Goal: Communication & Community: Answer question/provide support

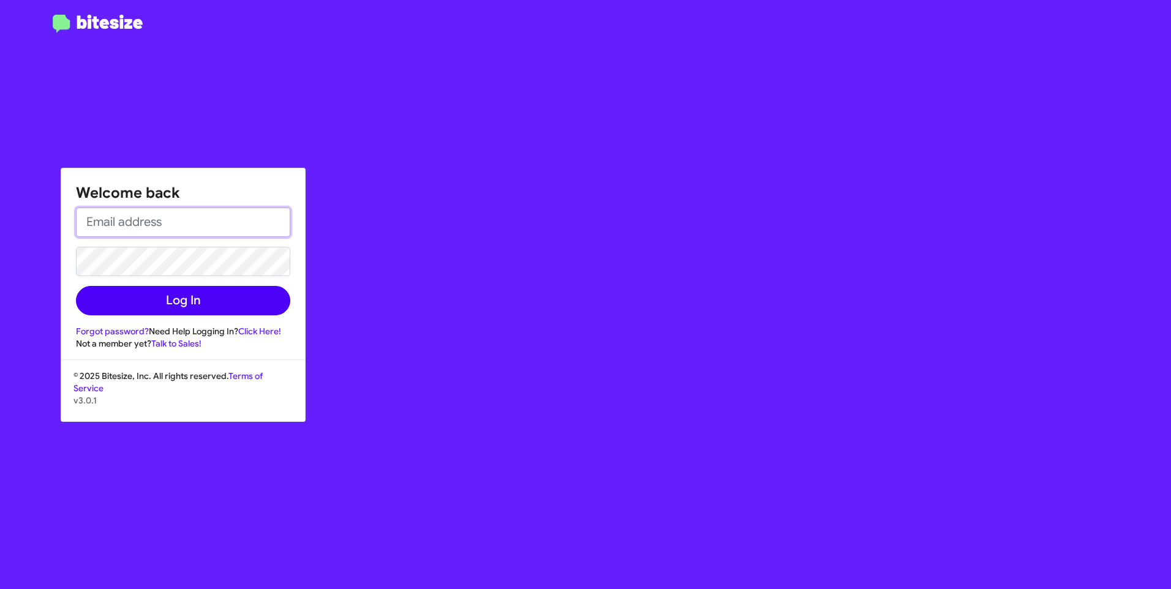
type input "[PERSON_NAME][EMAIL_ADDRESS][PERSON_NAME][DOMAIN_NAME]"
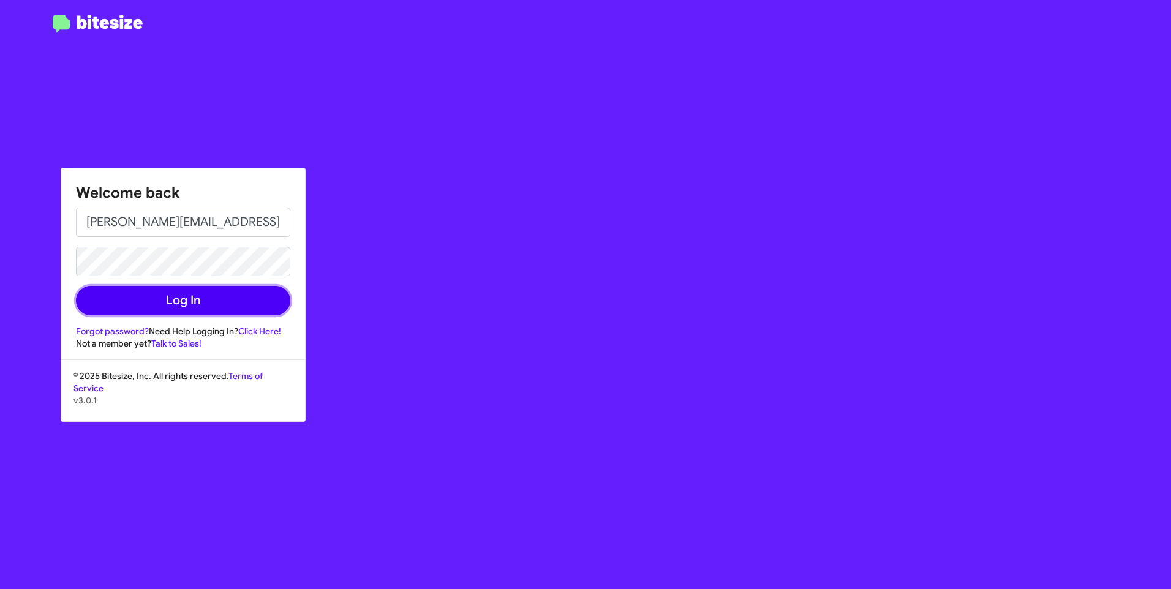
click at [131, 303] on button "Log In" at bounding box center [183, 300] width 214 height 29
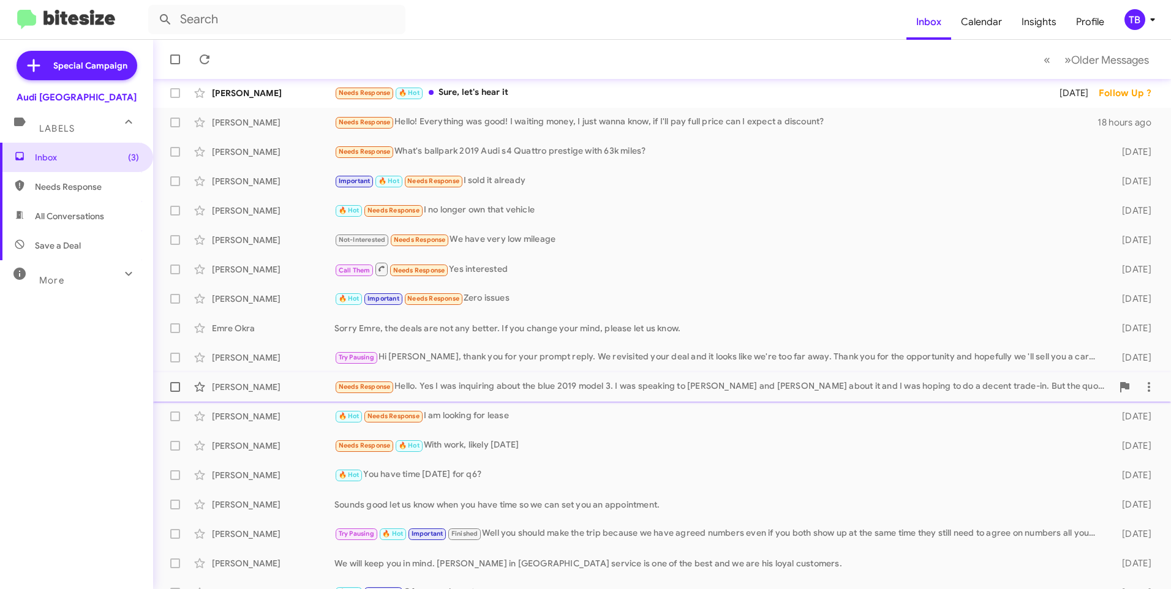
scroll to position [122, 0]
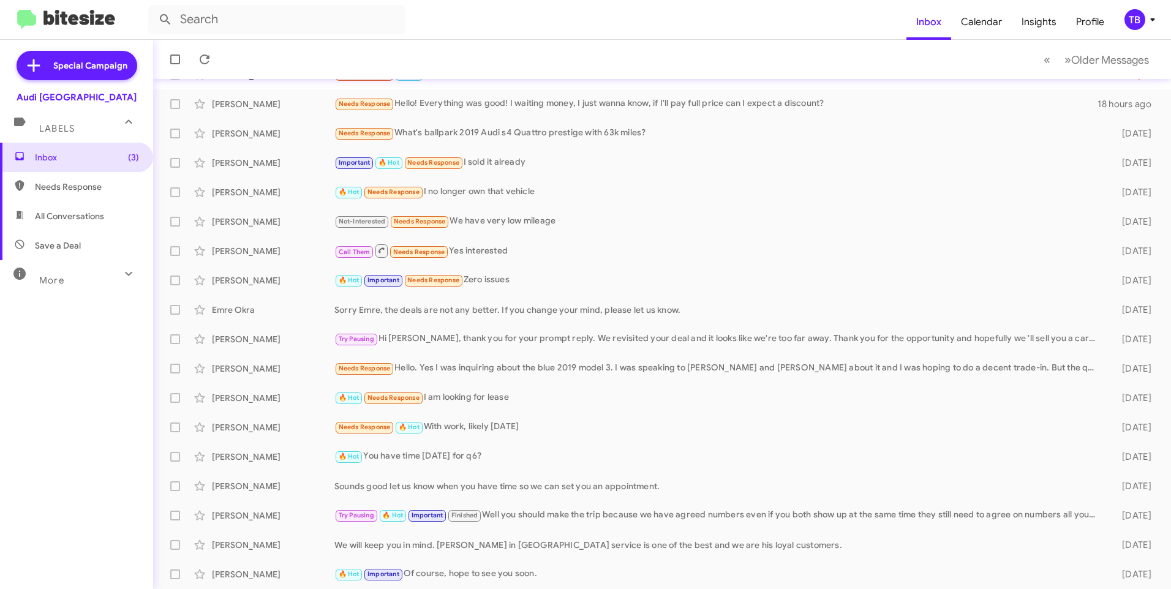
click at [119, 180] on span "Needs Response" at bounding box center [76, 186] width 153 height 29
type input "in:needs-response"
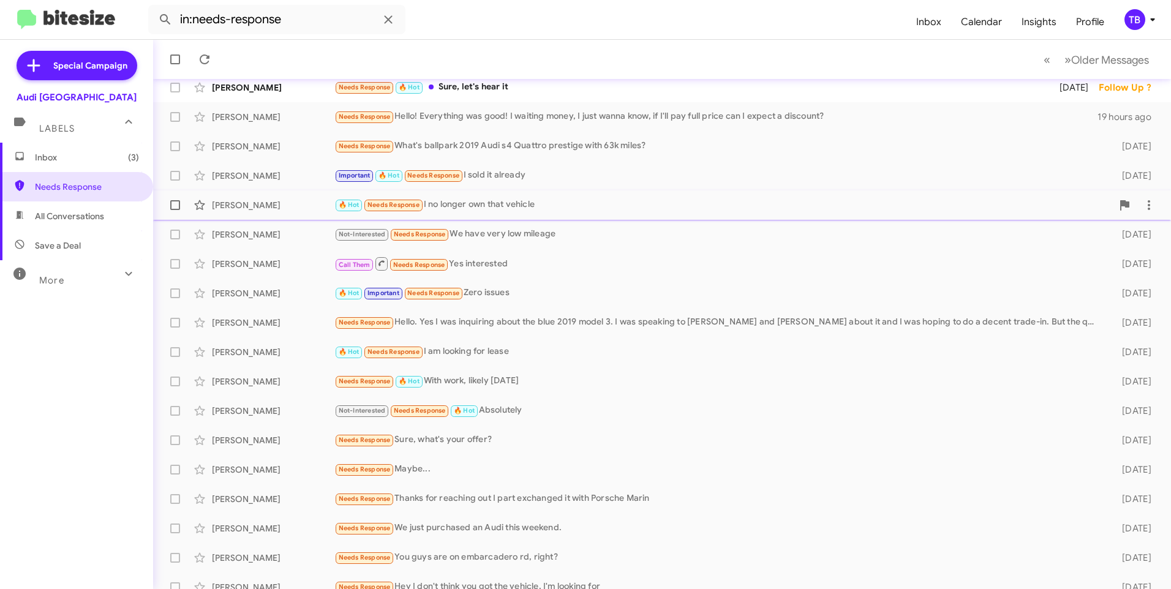
scroll to position [122, 0]
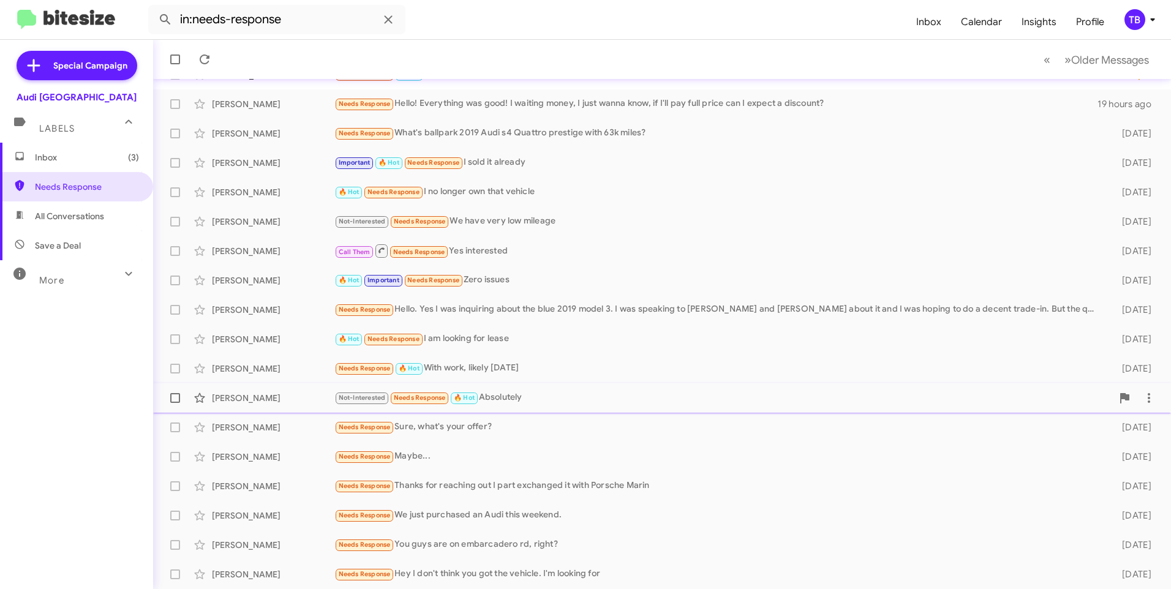
click at [724, 399] on div "Not-Interested Needs Response 🔥 Hot Absolutely" at bounding box center [723, 398] width 778 height 14
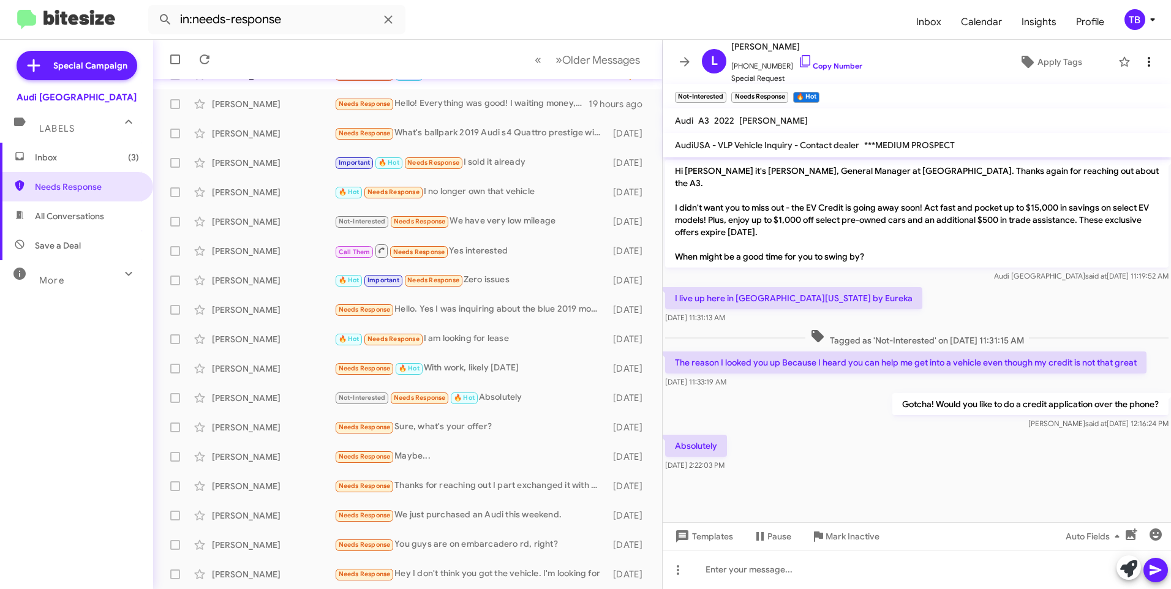
click at [1145, 59] on icon at bounding box center [1148, 61] width 15 height 15
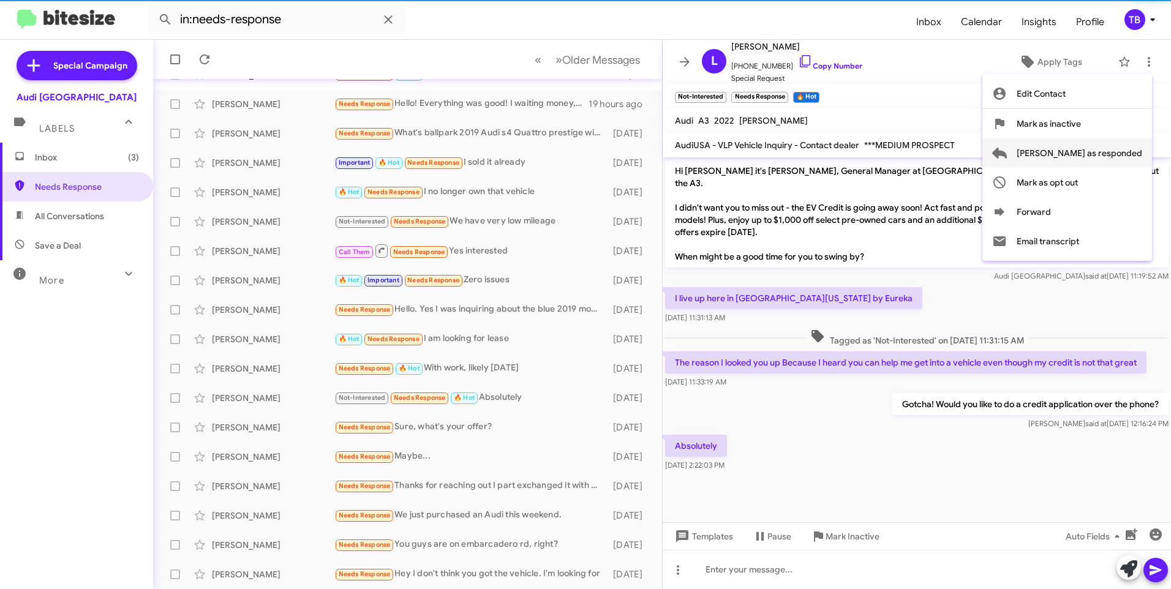
click at [1133, 152] on span "[PERSON_NAME] as responded" at bounding box center [1079, 152] width 126 height 29
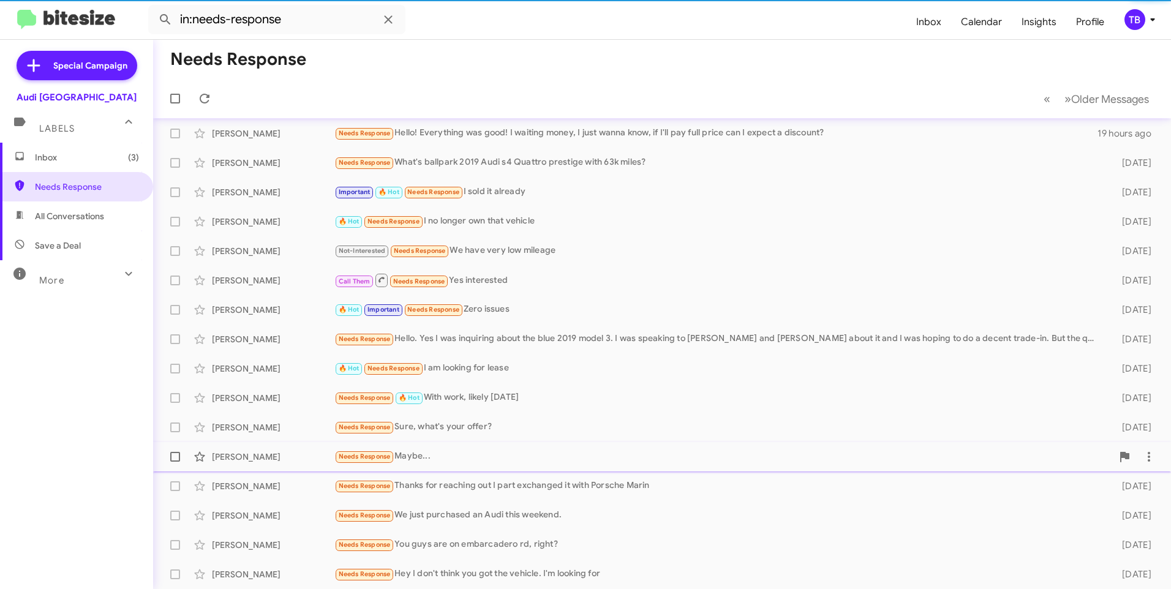
scroll to position [92, 0]
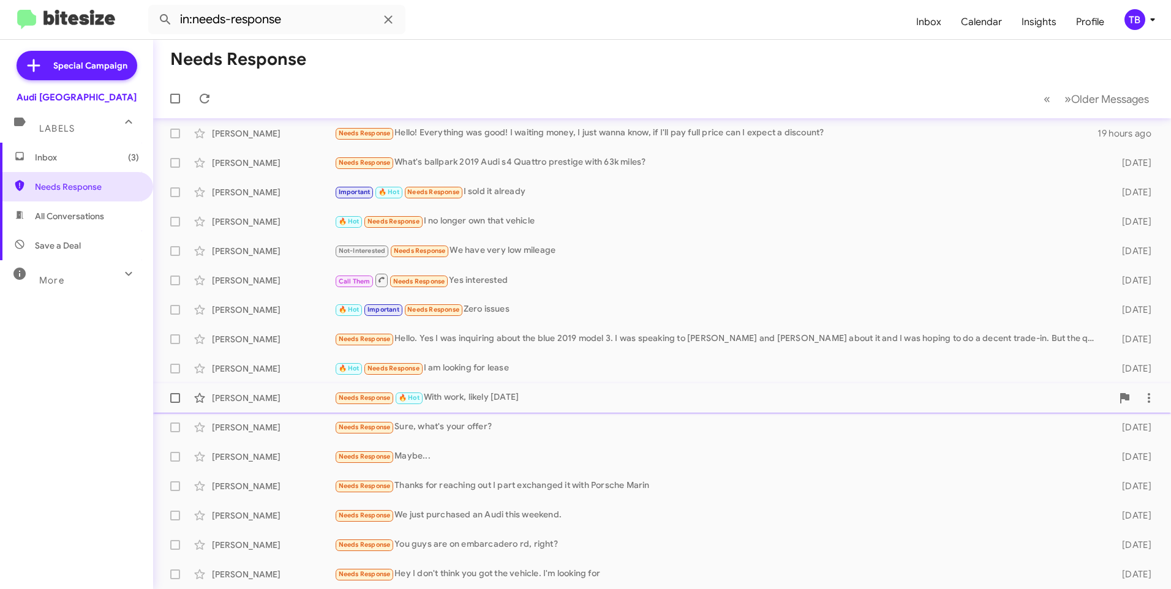
click at [686, 407] on div "[PERSON_NAME] Needs Response 🔥 Hot With work, likely [DATE] [DATE]" at bounding box center [662, 398] width 998 height 24
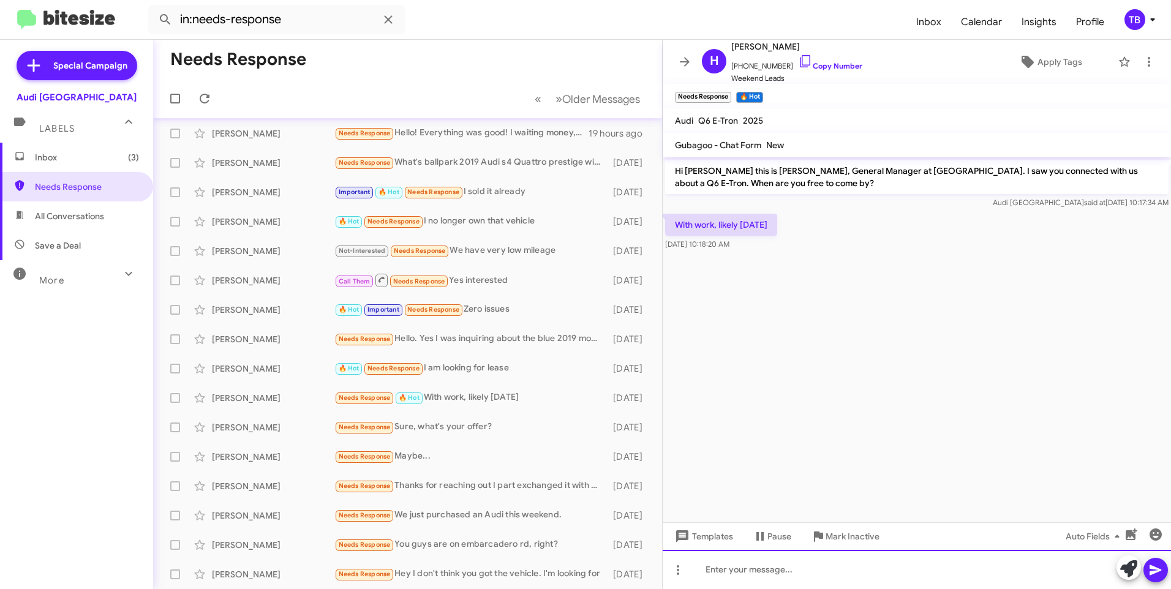
click at [842, 582] on div at bounding box center [916, 569] width 508 height 39
click at [798, 64] on icon at bounding box center [805, 61] width 15 height 15
click at [1141, 66] on icon at bounding box center [1148, 61] width 15 height 15
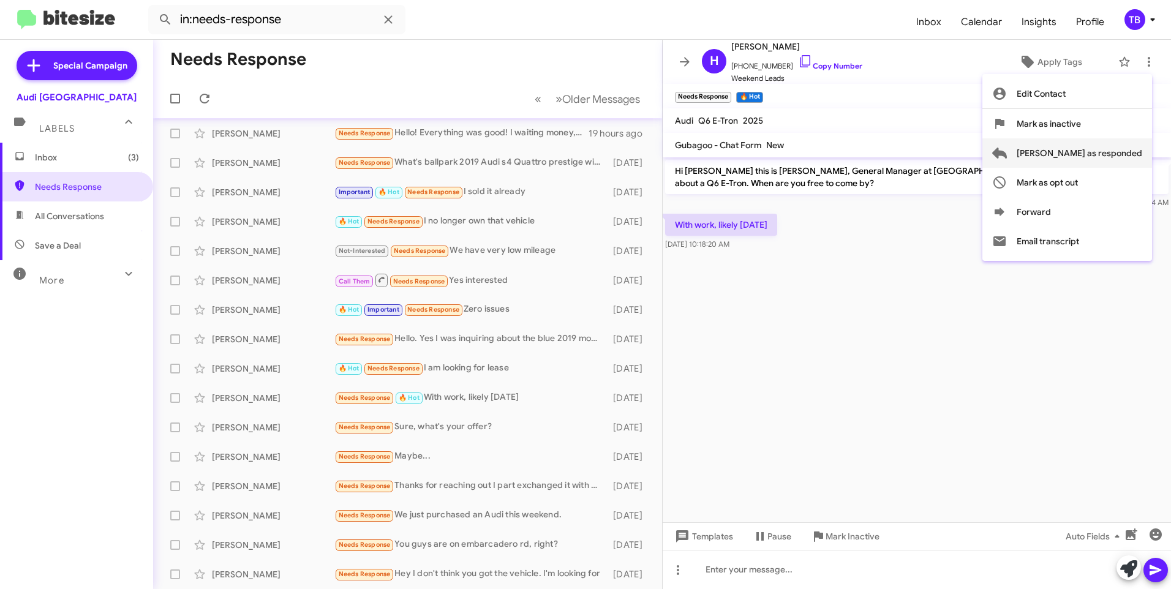
click at [1076, 152] on span "[PERSON_NAME] as responded" at bounding box center [1079, 152] width 126 height 29
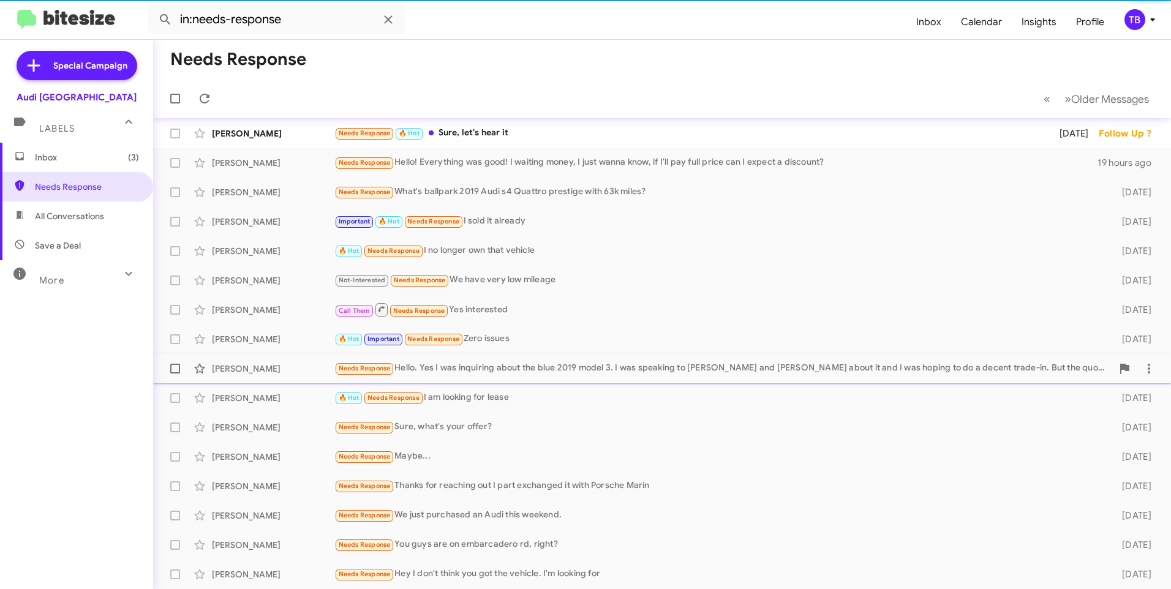
scroll to position [63, 0]
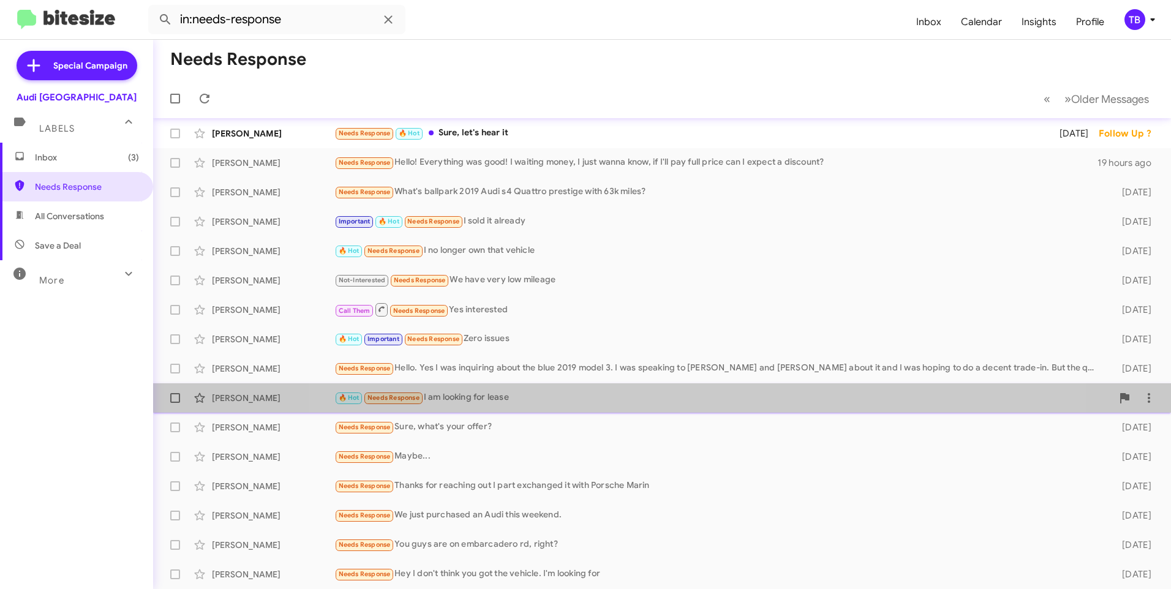
click at [694, 389] on div "[PERSON_NAME] 🔥 Hot Needs Response I am looking for lease [DATE]" at bounding box center [662, 398] width 998 height 24
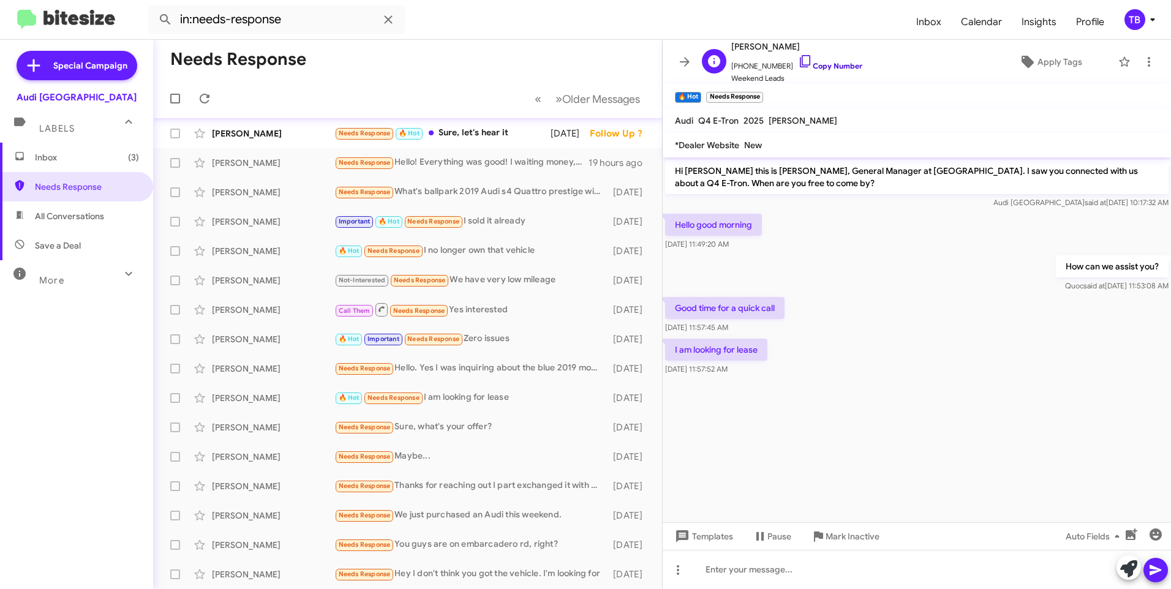
click at [798, 61] on icon at bounding box center [805, 61] width 15 height 15
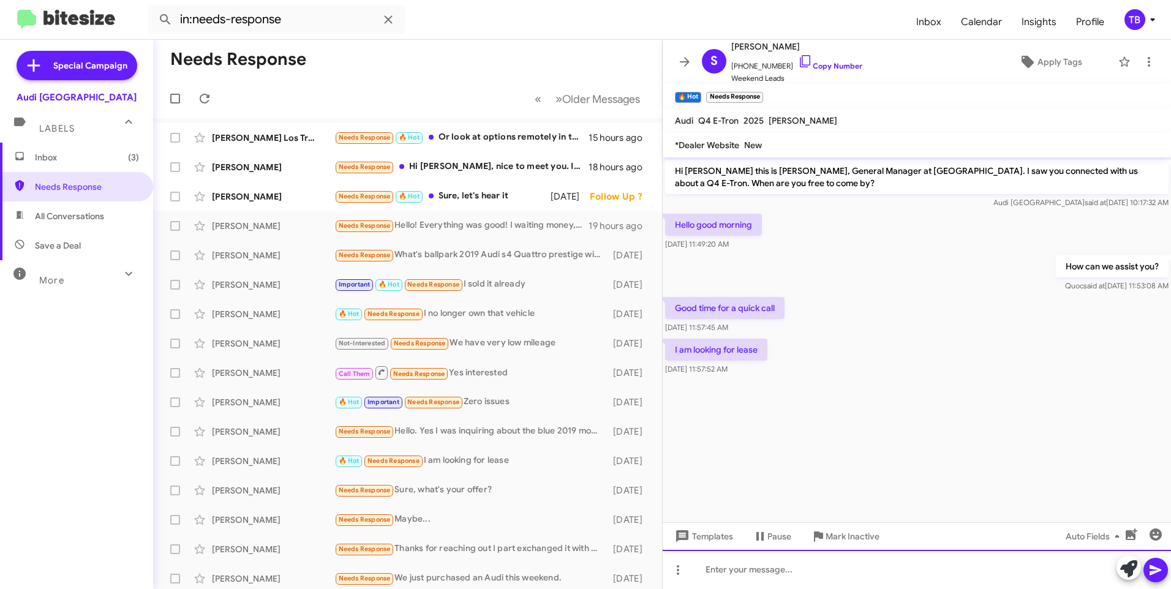
click at [748, 571] on div at bounding box center [916, 569] width 508 height 39
click at [1141, 62] on icon at bounding box center [1148, 61] width 15 height 15
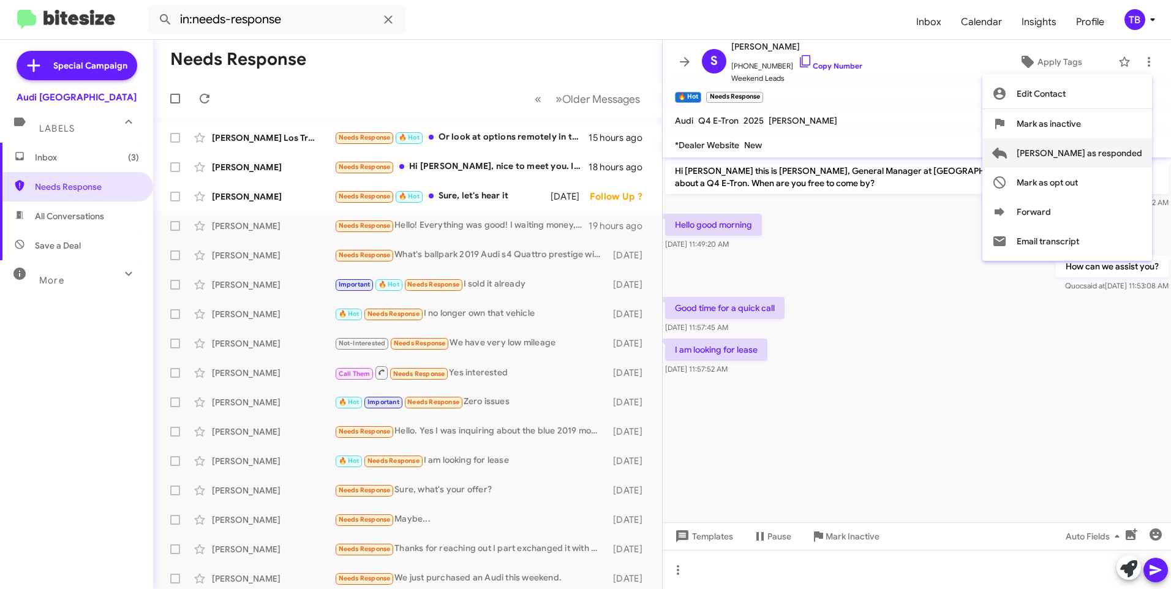
click at [1123, 152] on span "[PERSON_NAME] as responded" at bounding box center [1079, 152] width 126 height 29
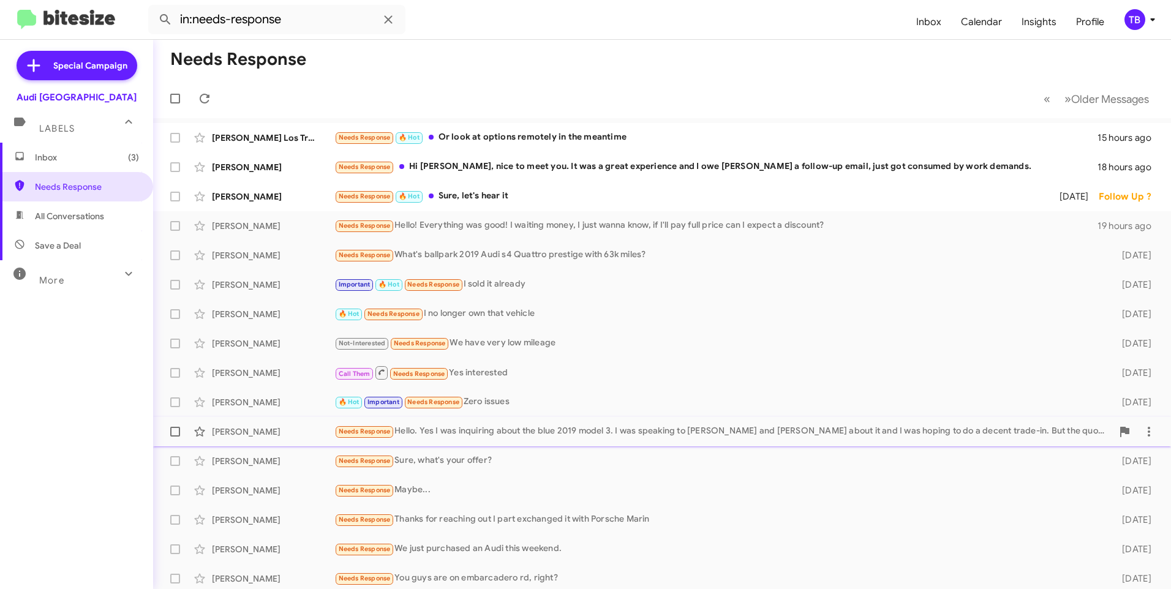
click at [523, 439] on div "[PERSON_NAME] Needs Response Hello. Yes I was inquiring about the blue 2019 mod…" at bounding box center [662, 431] width 998 height 24
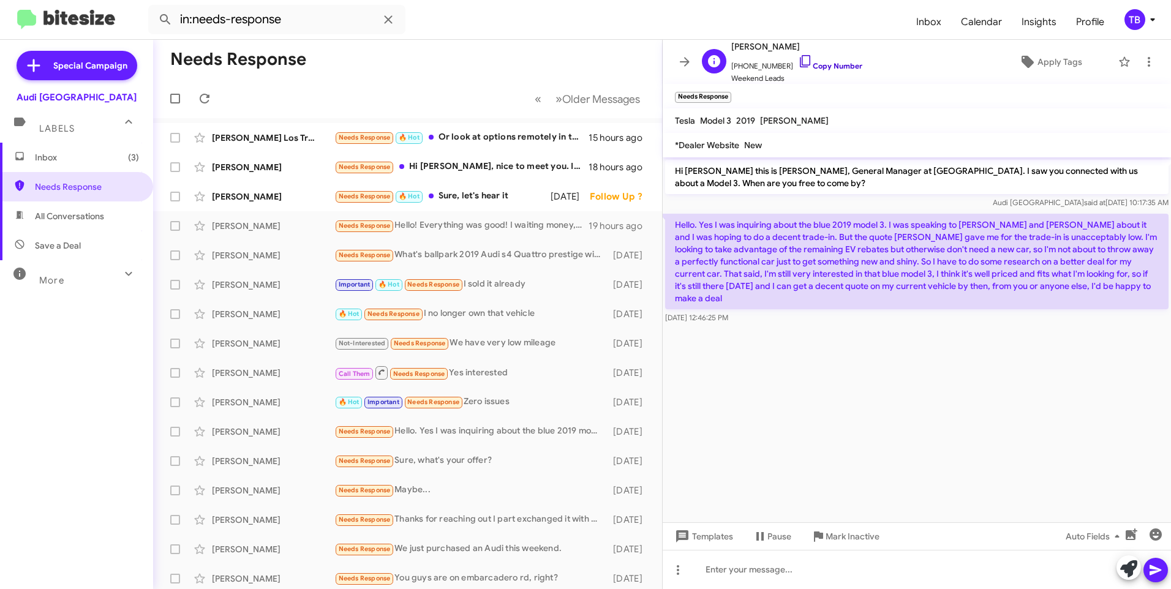
click at [798, 66] on icon at bounding box center [805, 61] width 15 height 15
click at [490, 392] on div "[PERSON_NAME] 🔥 Hot Important Needs Response Zero issues [DATE]" at bounding box center [407, 402] width 489 height 24
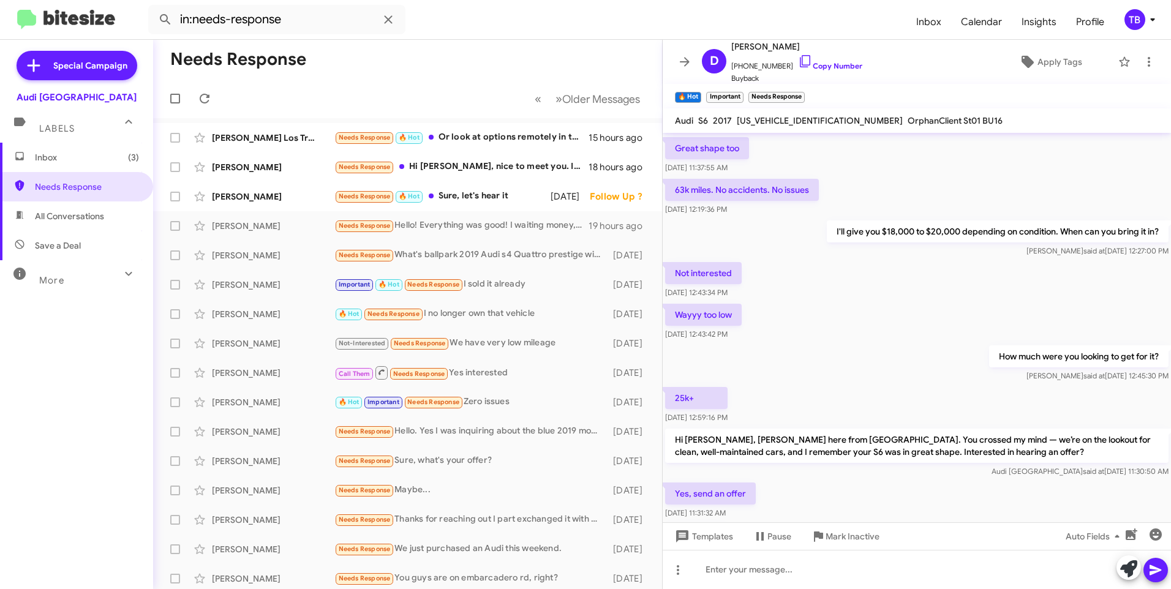
scroll to position [264, 0]
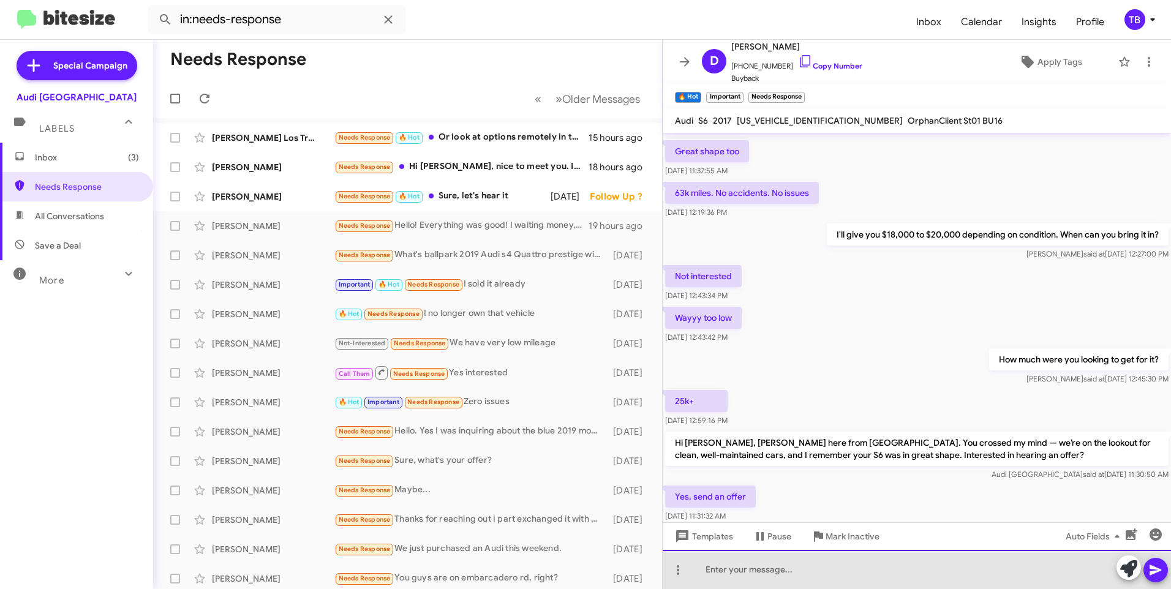
click at [720, 580] on div at bounding box center [916, 569] width 508 height 39
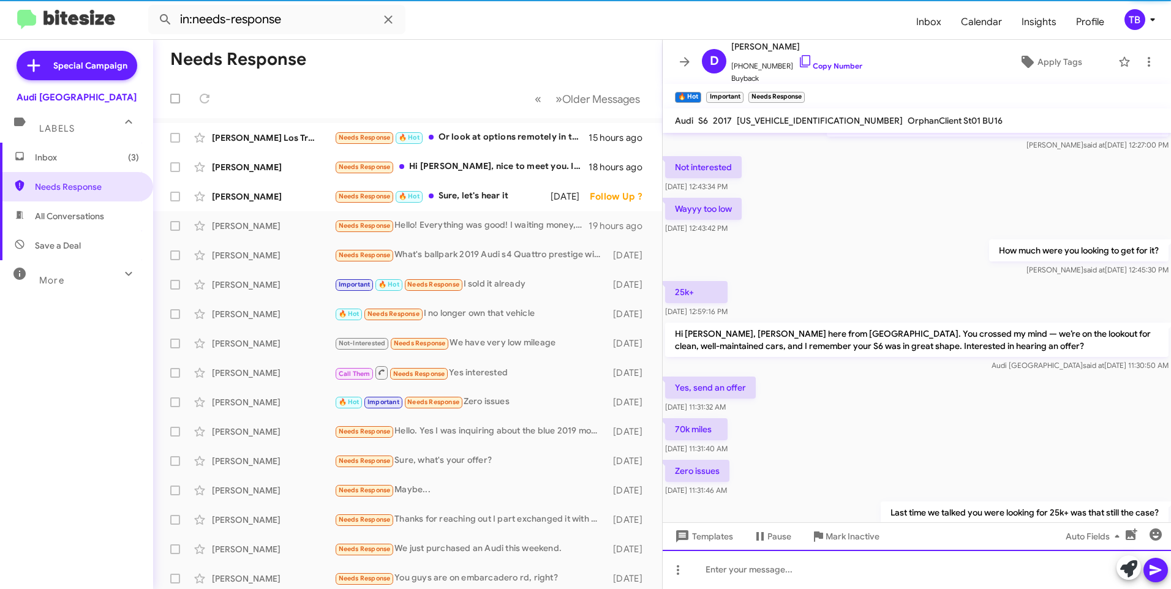
scroll to position [133, 0]
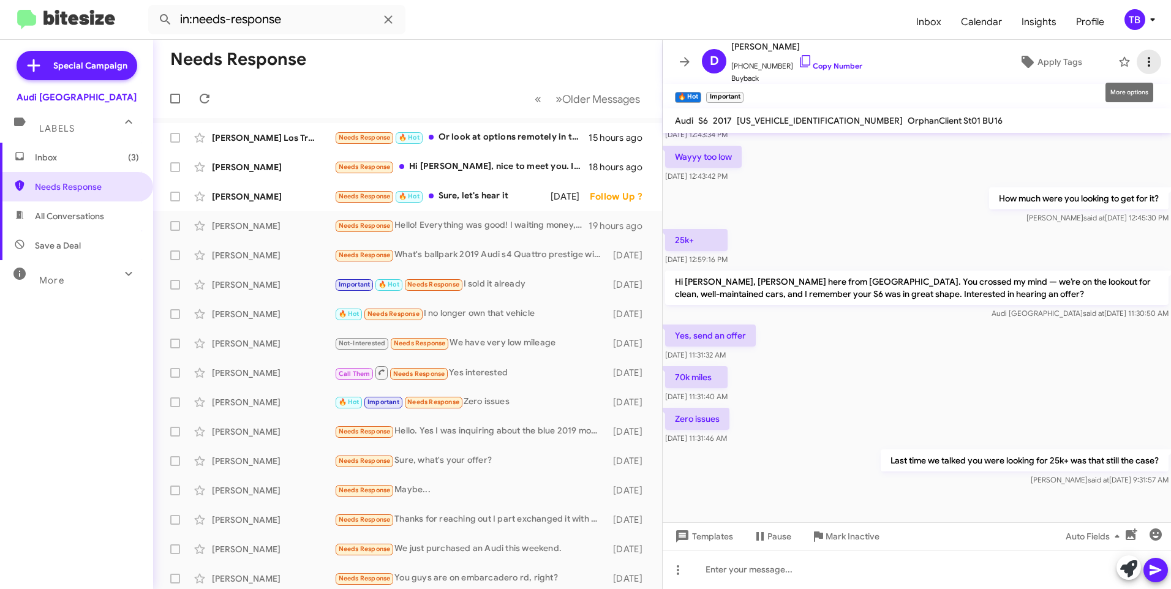
click at [1141, 71] on button at bounding box center [1148, 62] width 24 height 24
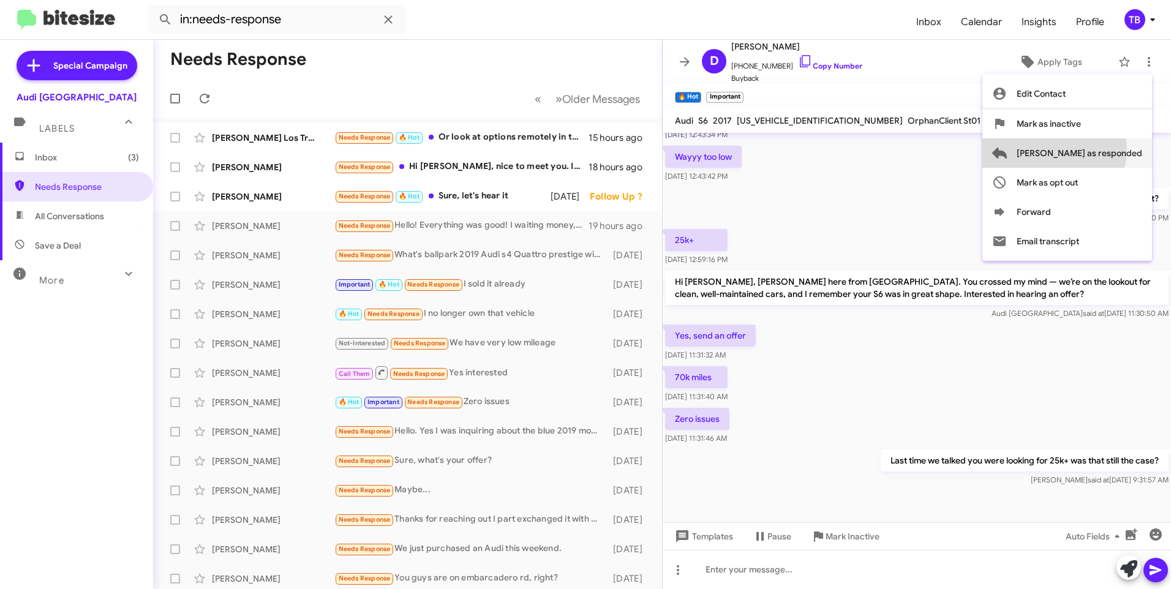
click at [1103, 149] on span "[PERSON_NAME] as responded" at bounding box center [1079, 152] width 126 height 29
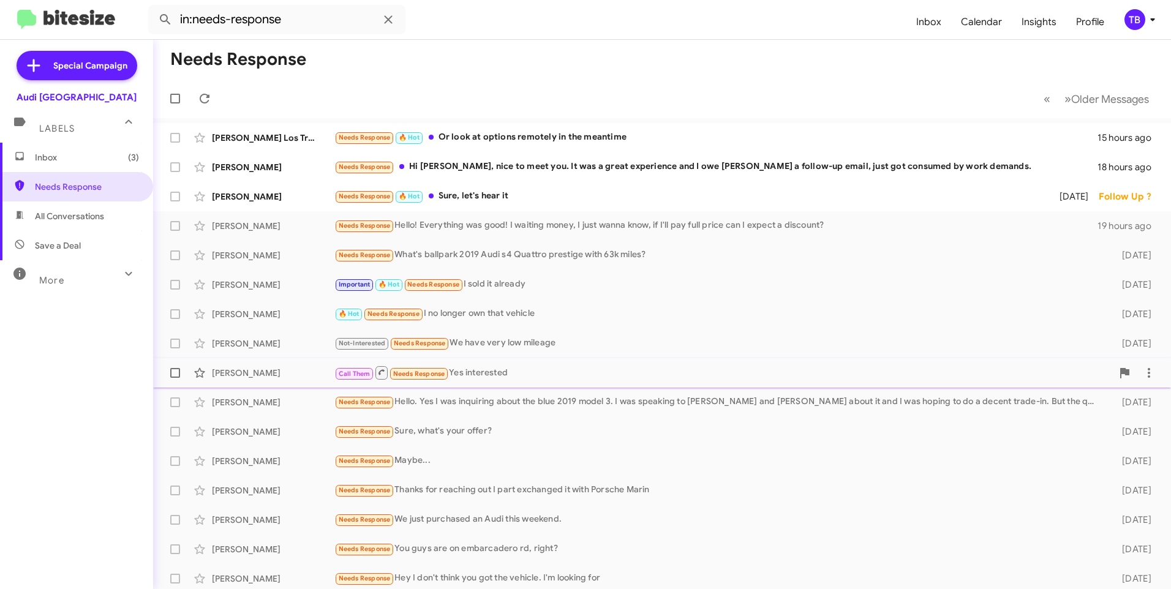
click at [523, 375] on div "Call Them Needs Response Yes interested" at bounding box center [723, 372] width 778 height 15
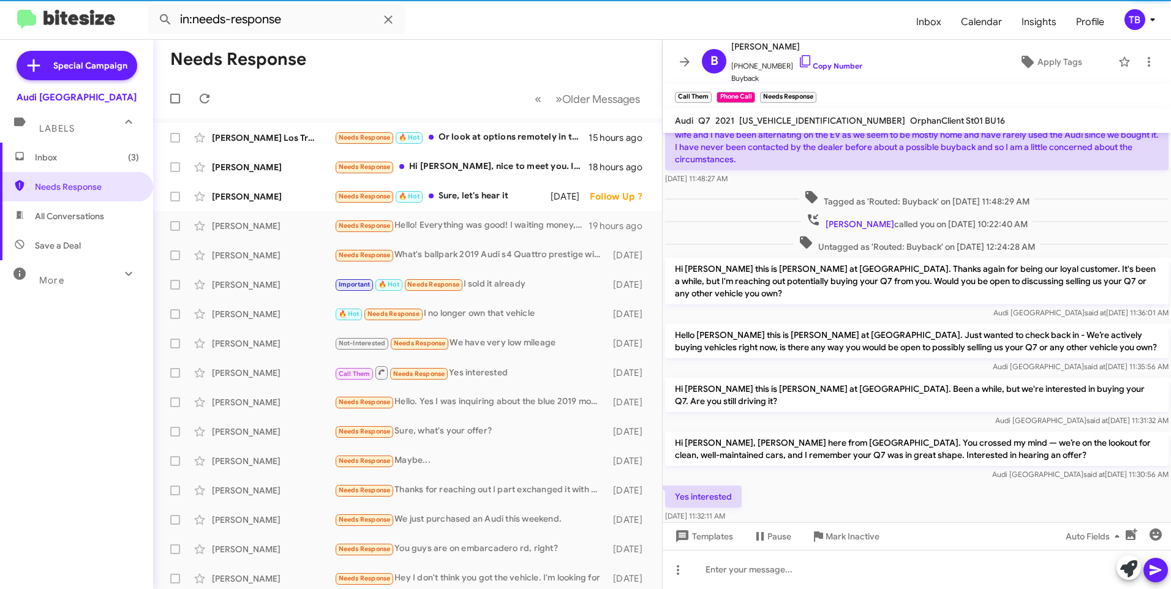
scroll to position [135, 0]
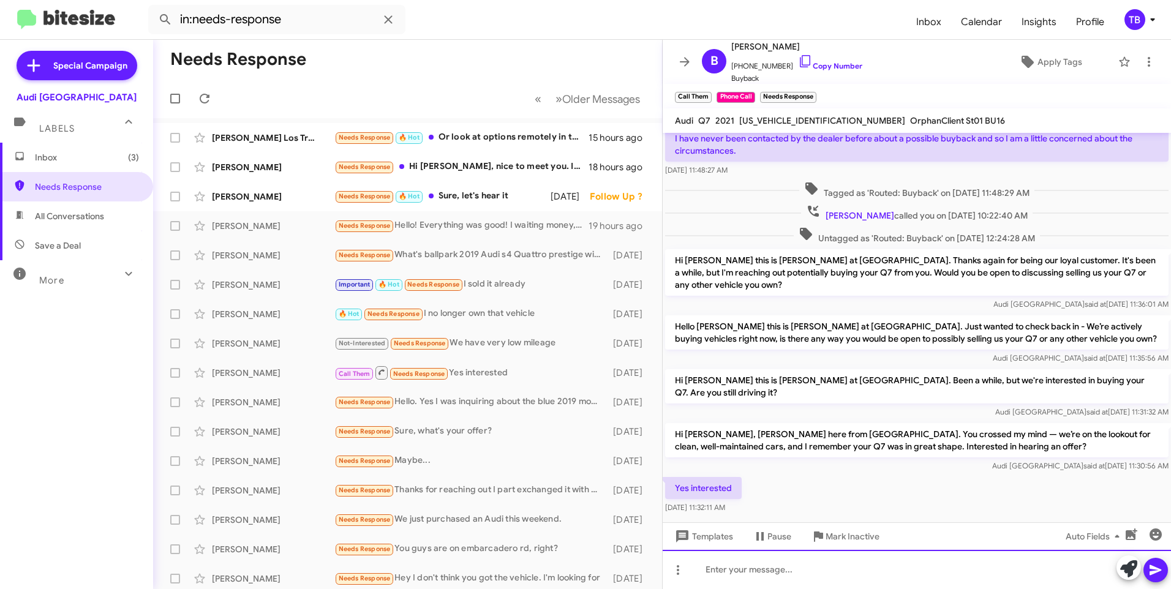
click at [765, 576] on div at bounding box center [916, 569] width 508 height 39
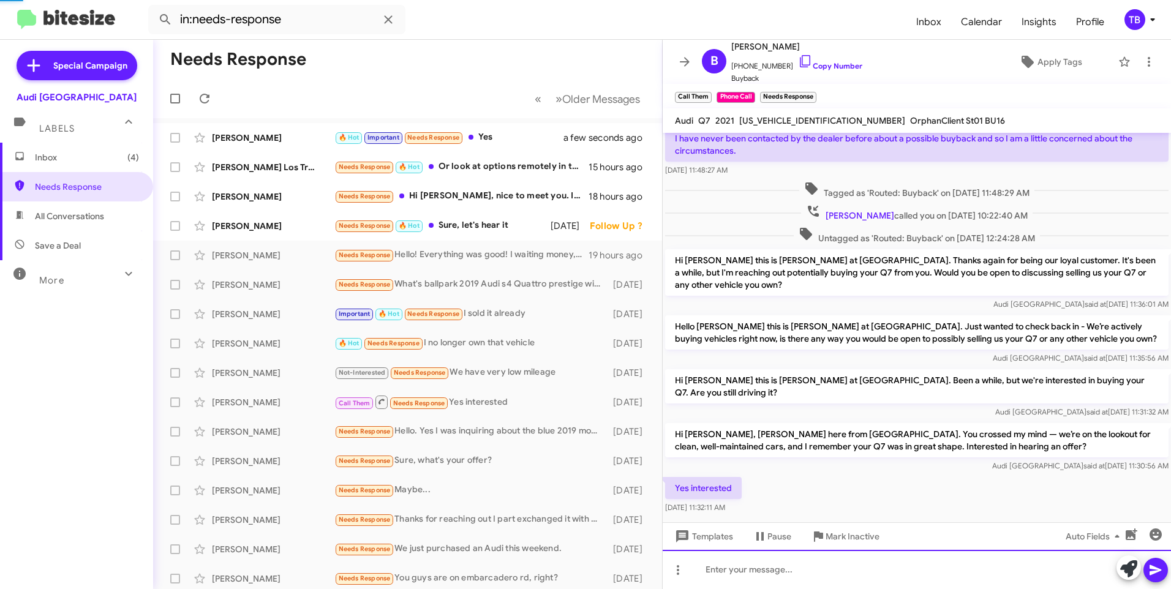
scroll to position [0, 0]
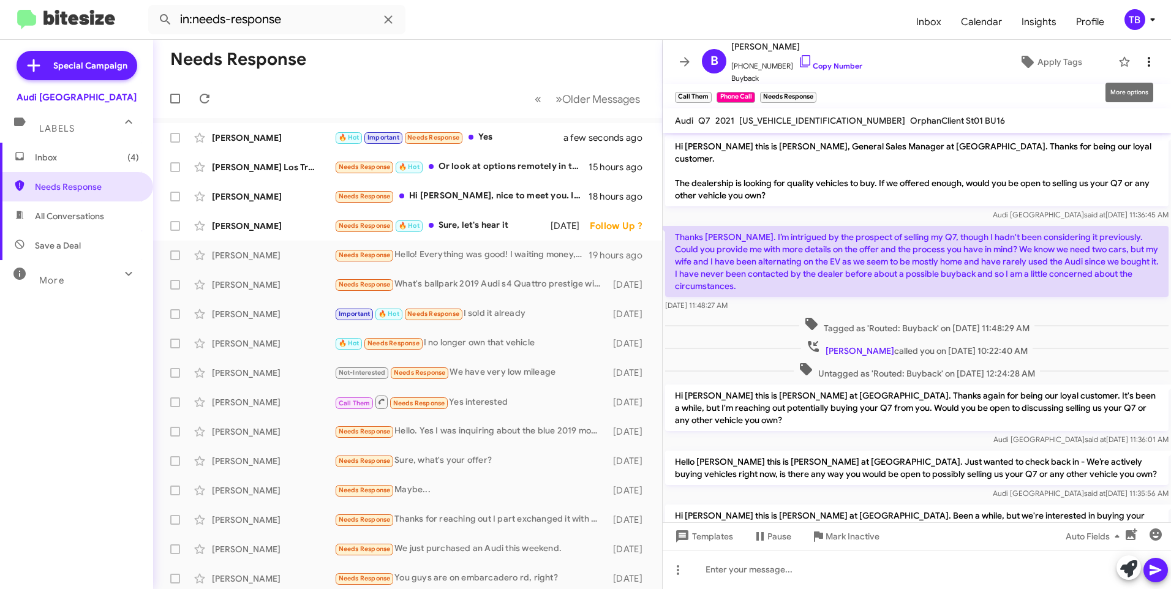
click at [1147, 56] on span at bounding box center [1148, 61] width 24 height 15
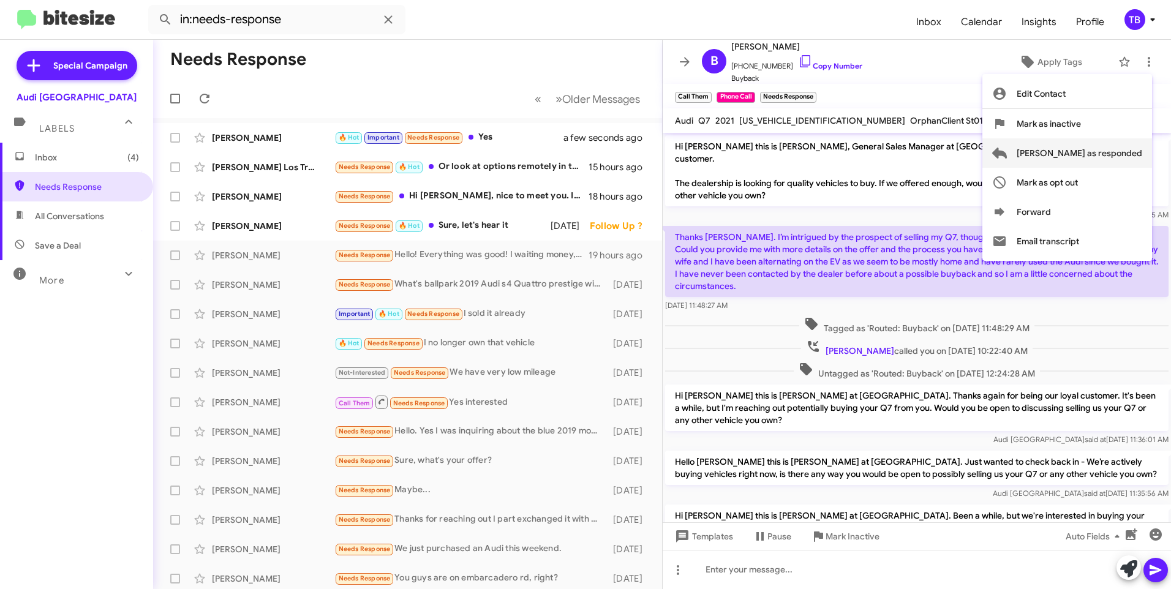
click at [1118, 144] on span "[PERSON_NAME] as responded" at bounding box center [1079, 152] width 126 height 29
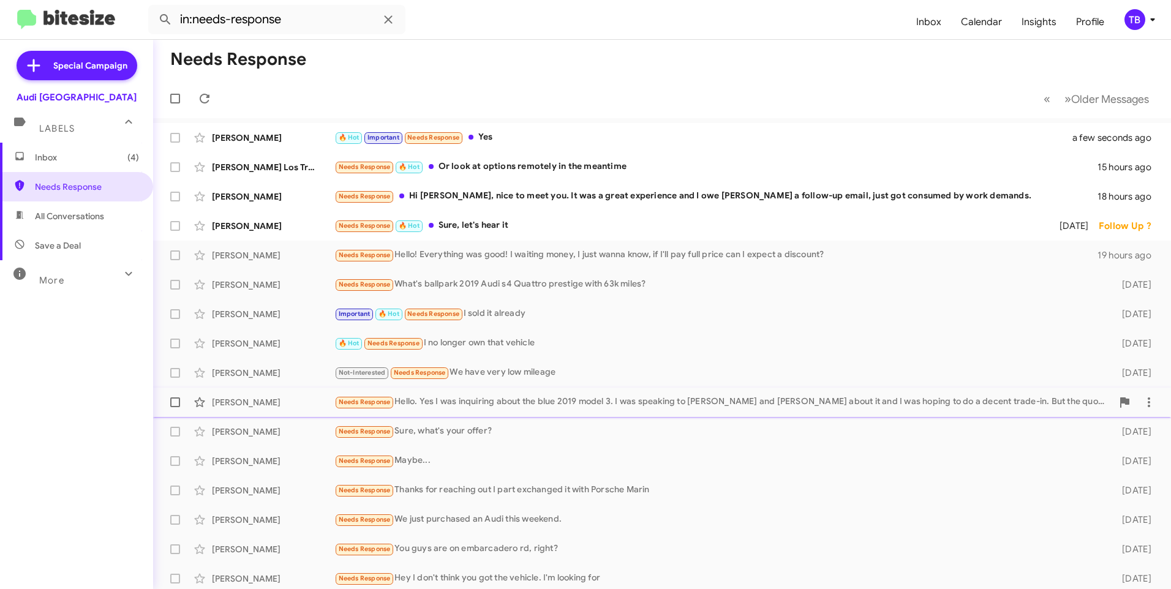
click at [552, 392] on div "[PERSON_NAME] Needs Response Hello. Yes I was inquiring about the blue 2019 mod…" at bounding box center [662, 402] width 998 height 24
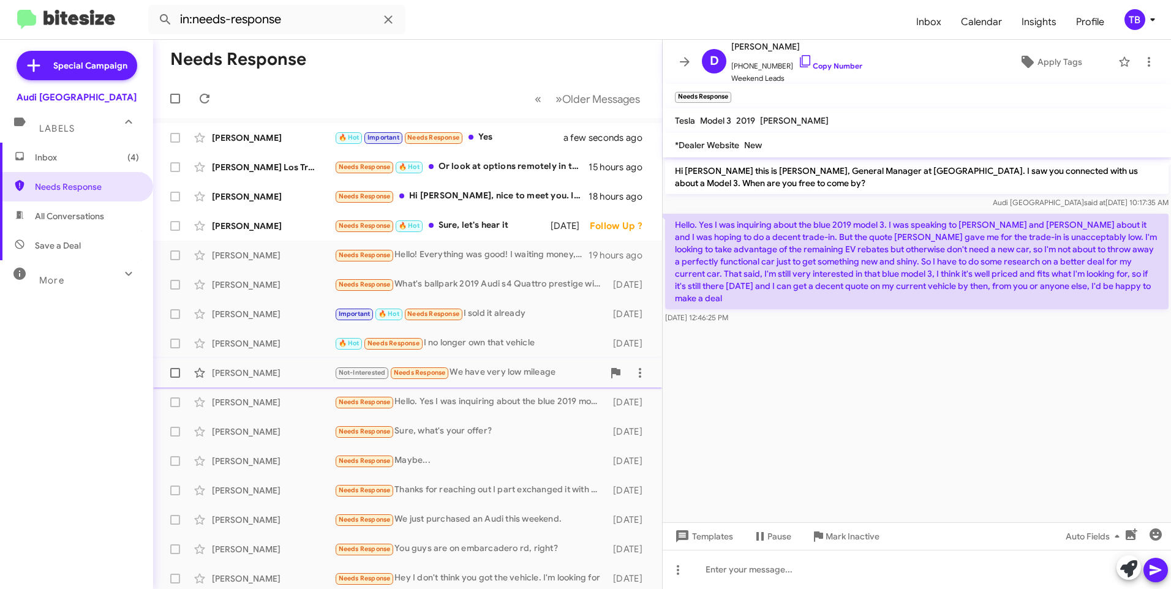
click at [498, 366] on div "Not-Interested Needs Response We have very low mileage" at bounding box center [468, 373] width 269 height 14
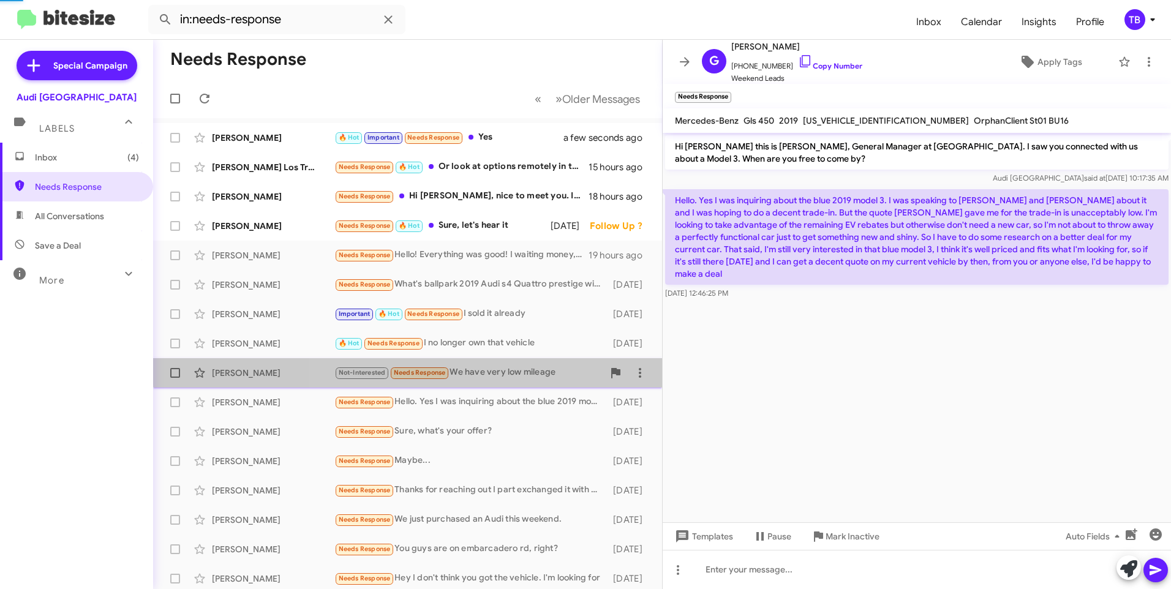
scroll to position [55, 0]
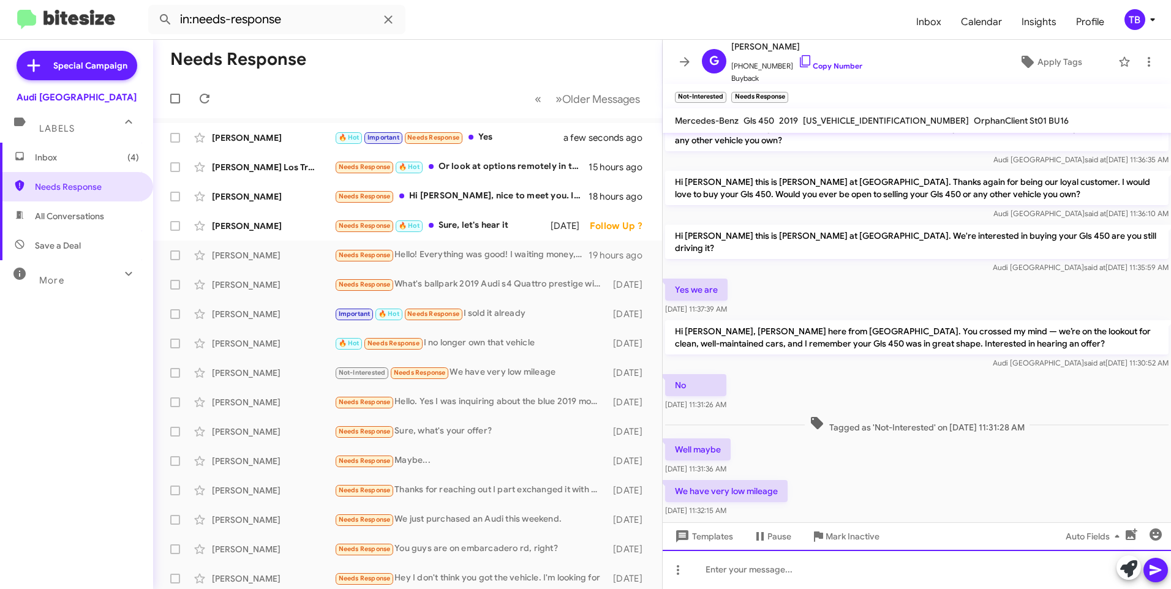
click at [767, 581] on div at bounding box center [916, 569] width 508 height 39
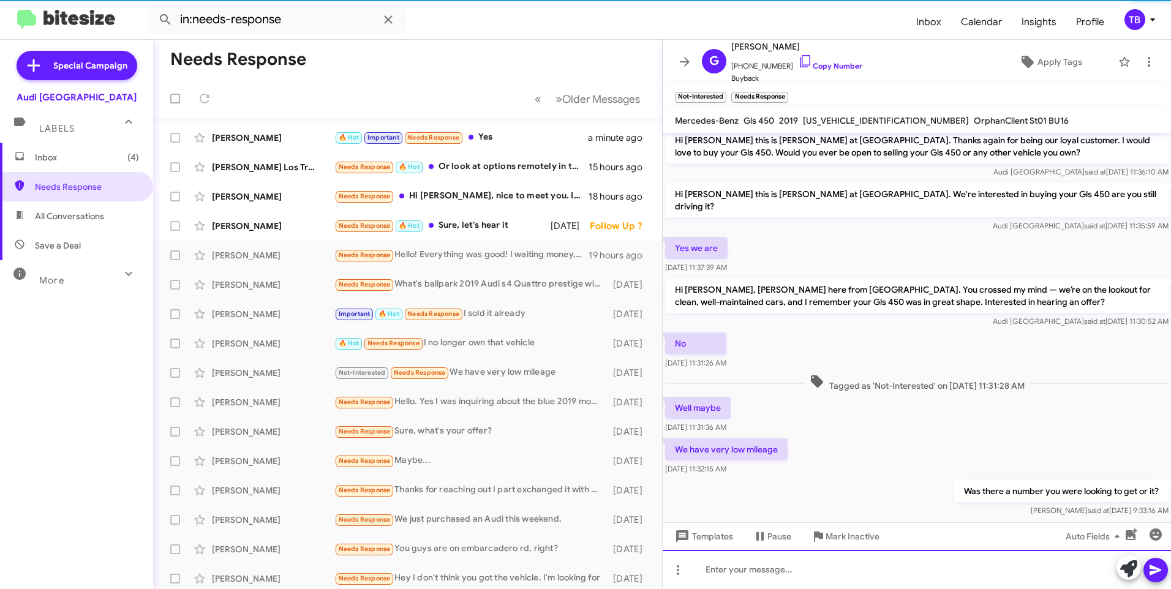
scroll to position [100, 0]
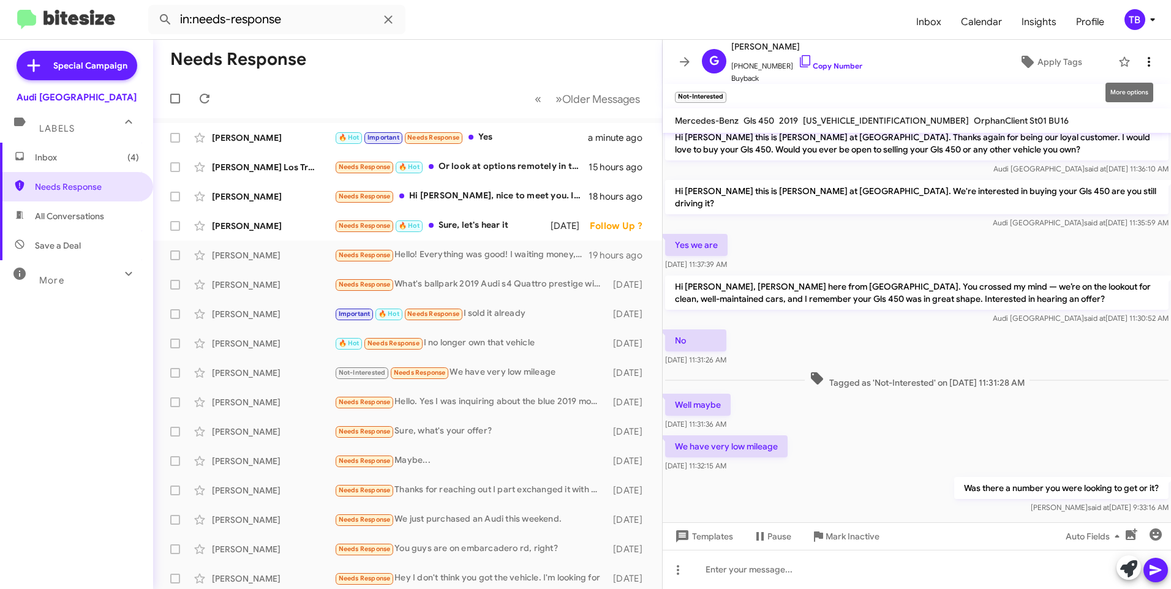
click at [1146, 62] on icon at bounding box center [1148, 61] width 15 height 15
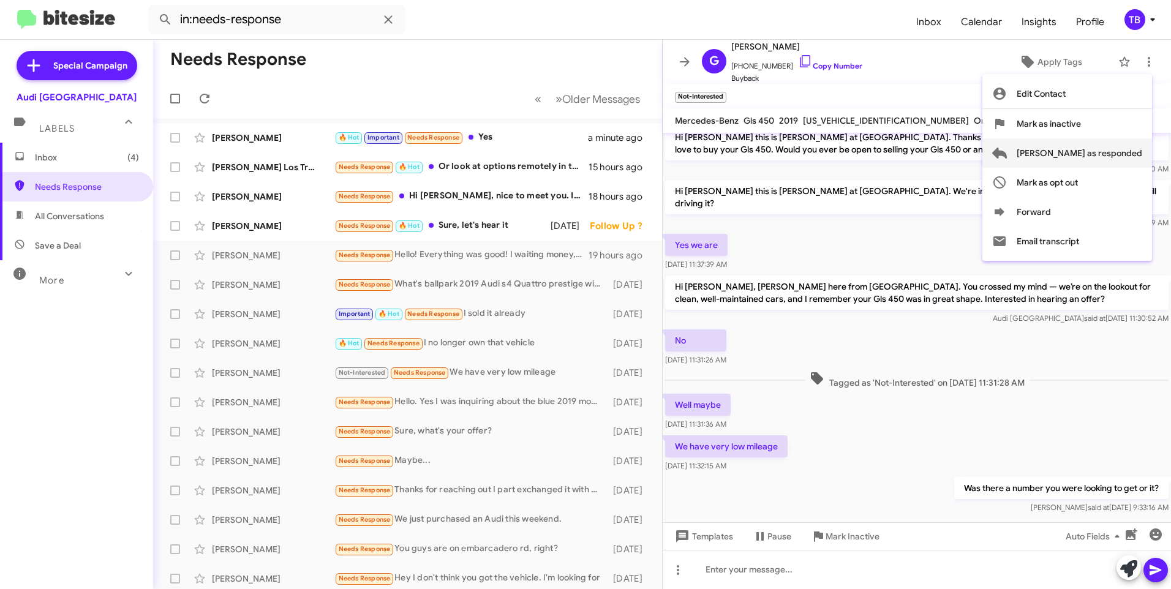
click at [1081, 157] on span "[PERSON_NAME] as responded" at bounding box center [1079, 152] width 126 height 29
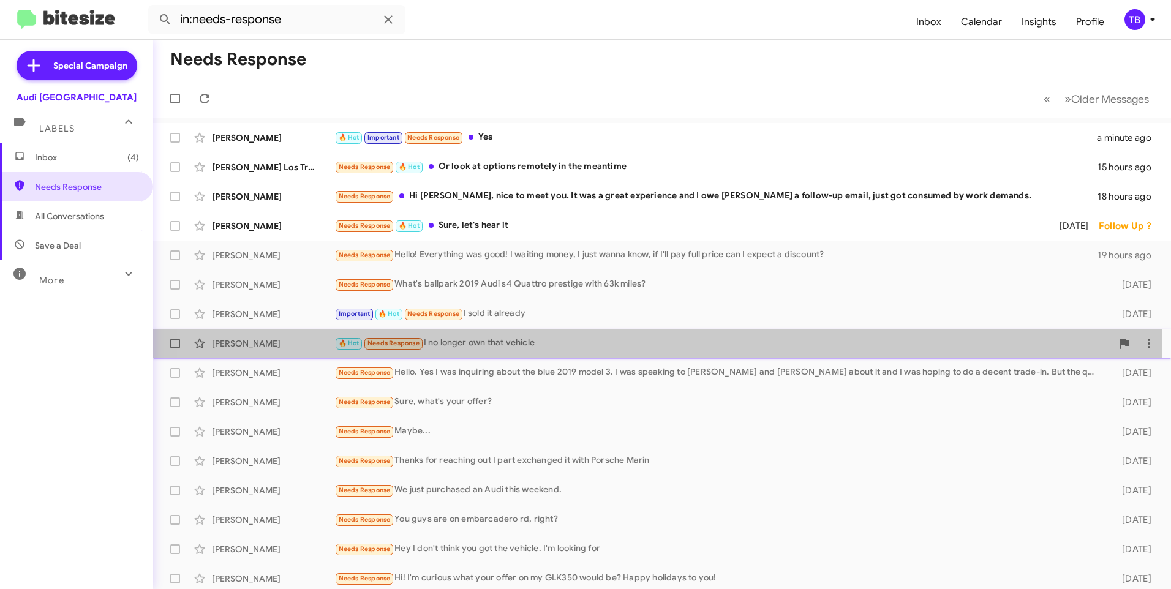
click at [591, 350] on div "🔥 Hot Needs Response I no longer own that vehicle" at bounding box center [723, 343] width 778 height 14
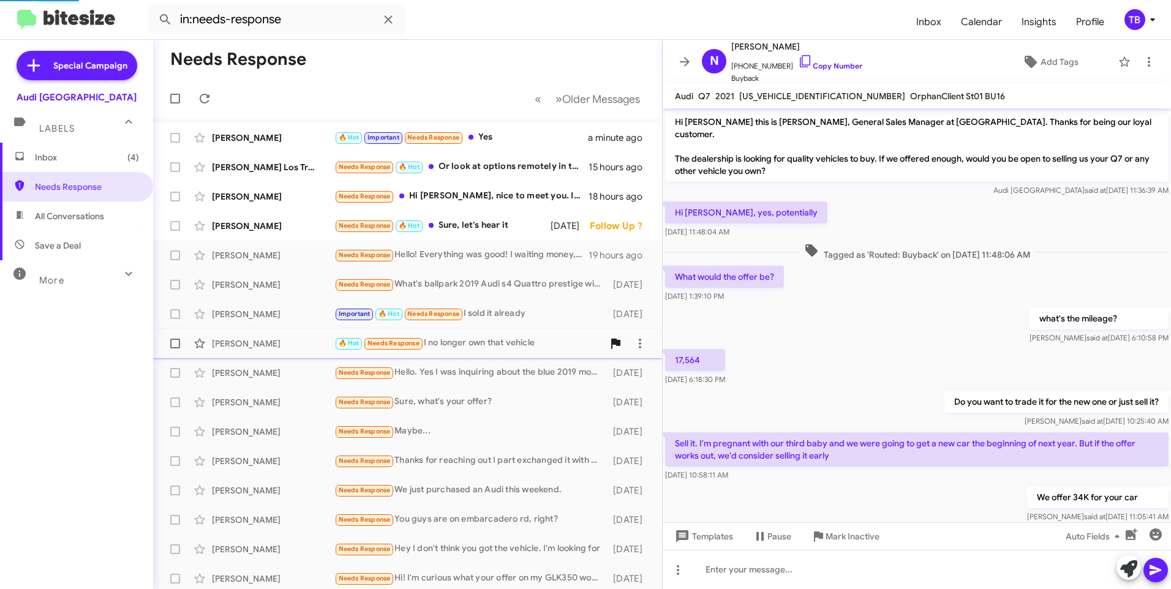
scroll to position [361, 0]
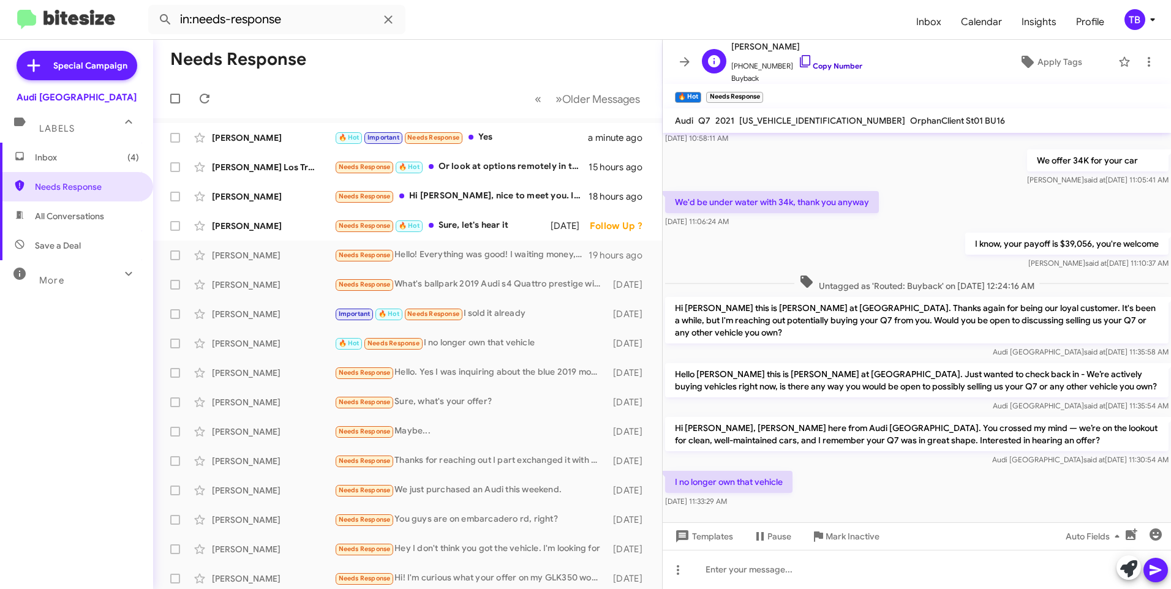
click at [803, 66] on link "Copy Number" at bounding box center [830, 65] width 64 height 9
click at [1148, 58] on span at bounding box center [1148, 61] width 24 height 15
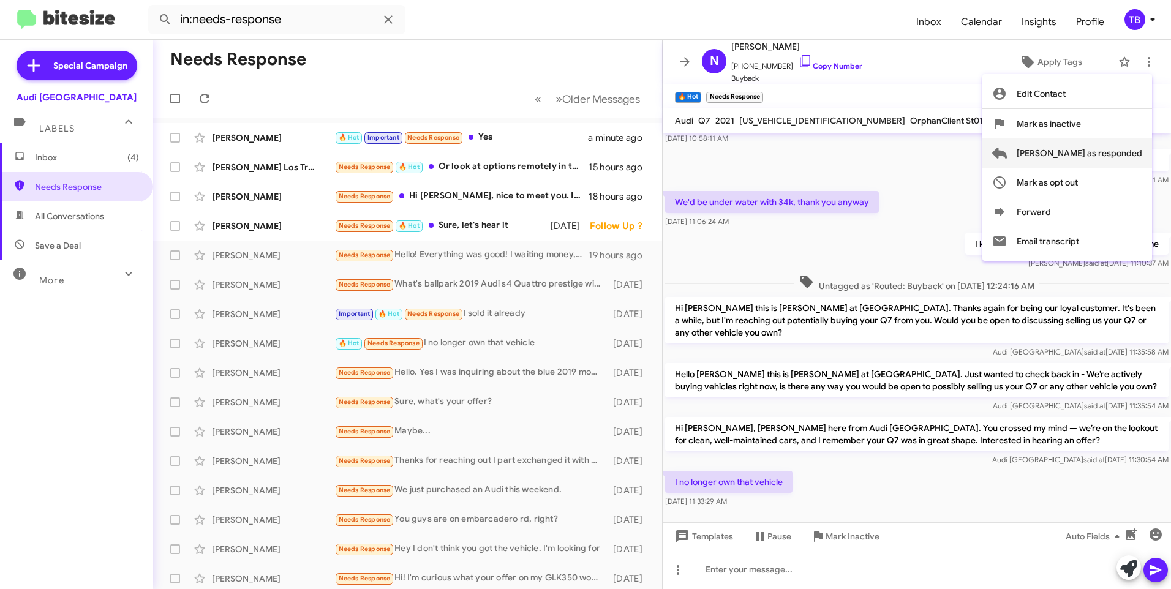
click at [1087, 162] on span "[PERSON_NAME] as responded" at bounding box center [1079, 152] width 126 height 29
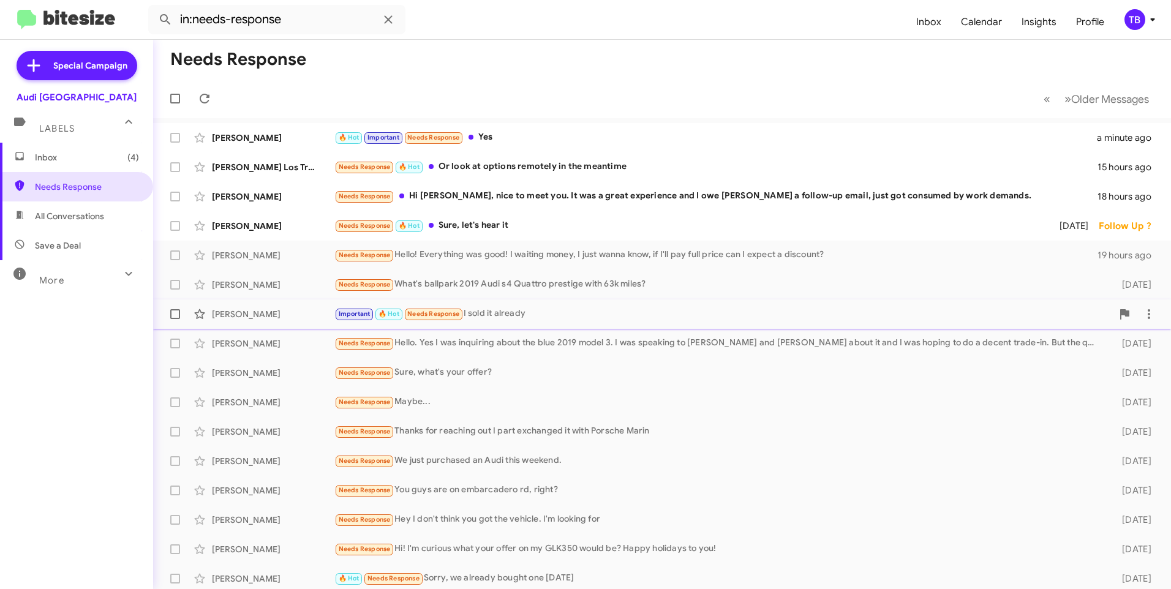
click at [585, 312] on div "Important 🔥 Hot Needs Response I sold it already" at bounding box center [723, 314] width 778 height 14
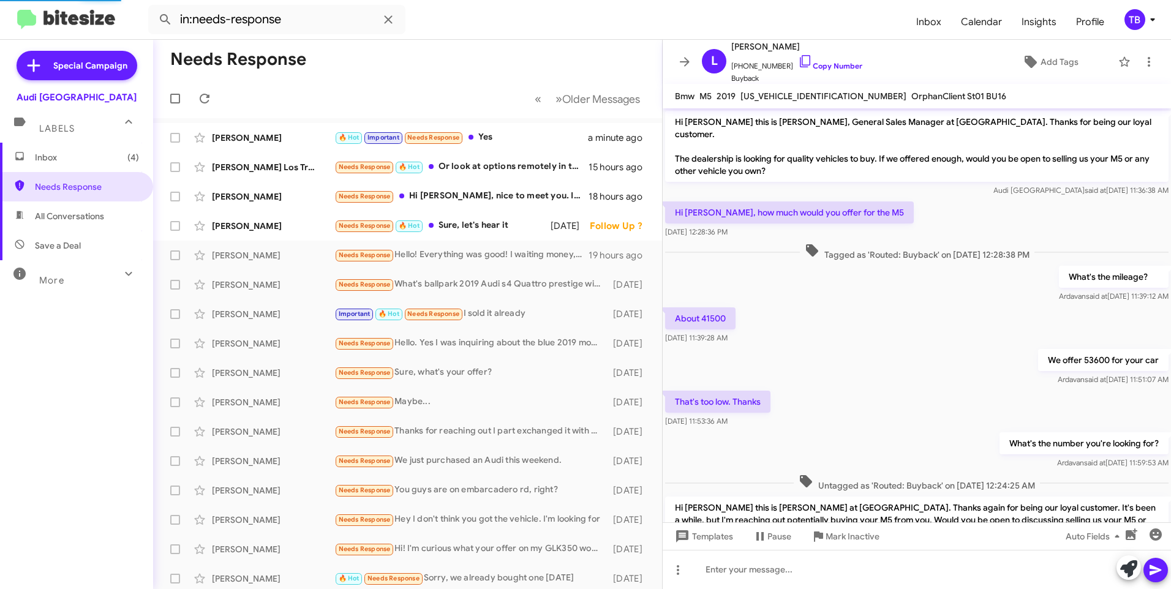
scroll to position [463, 0]
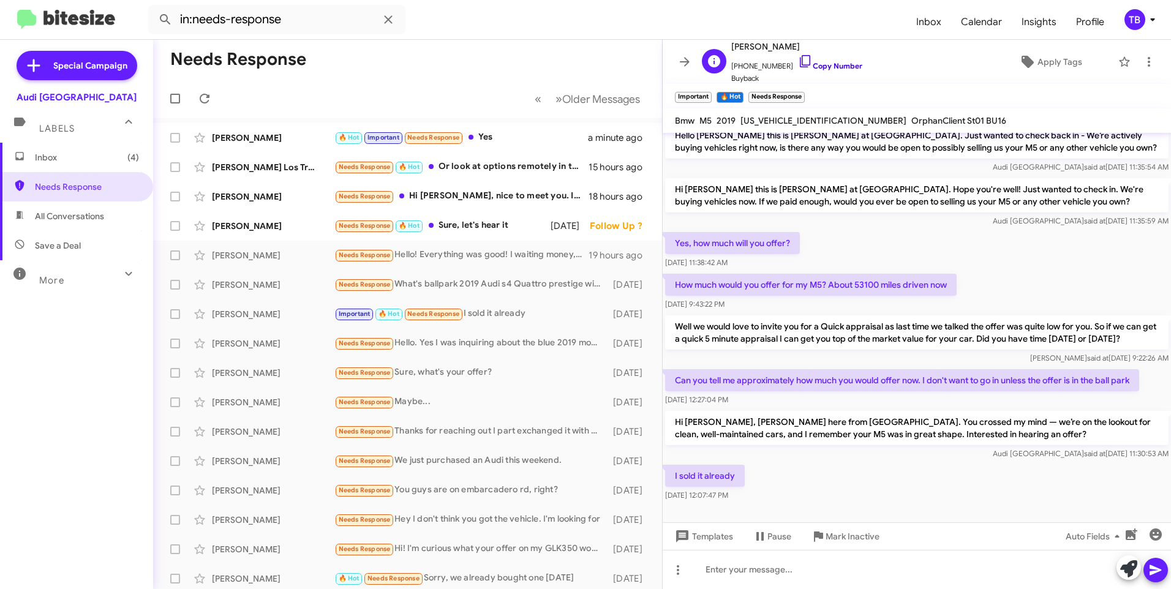
click at [798, 61] on icon at bounding box center [805, 61] width 15 height 15
click at [1141, 60] on icon at bounding box center [1148, 61] width 15 height 15
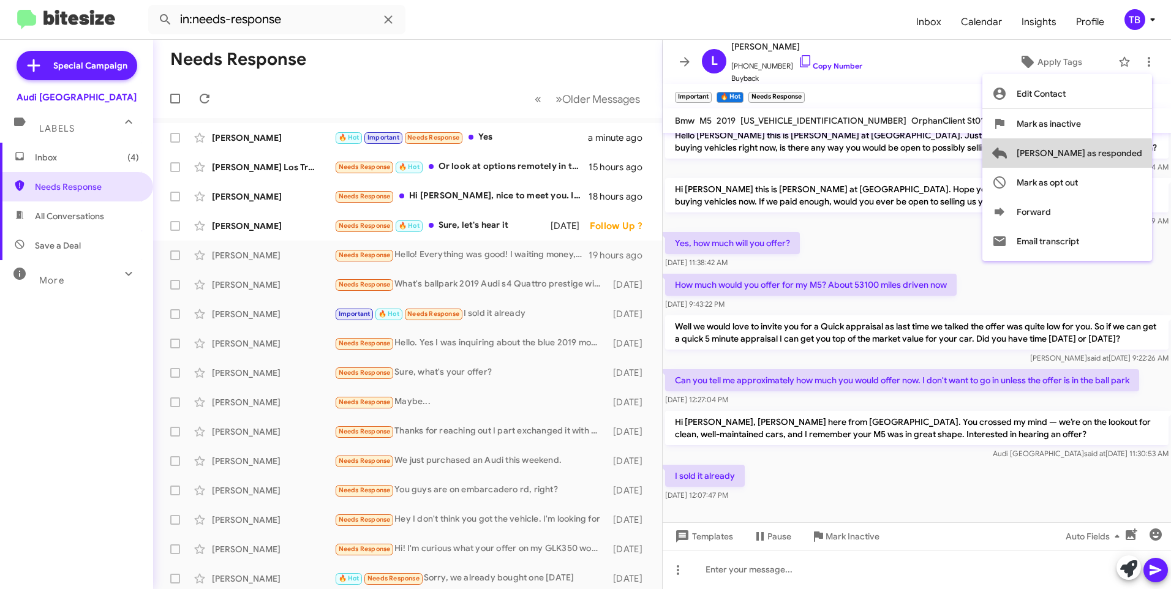
click at [1116, 159] on span "[PERSON_NAME] as responded" at bounding box center [1079, 152] width 126 height 29
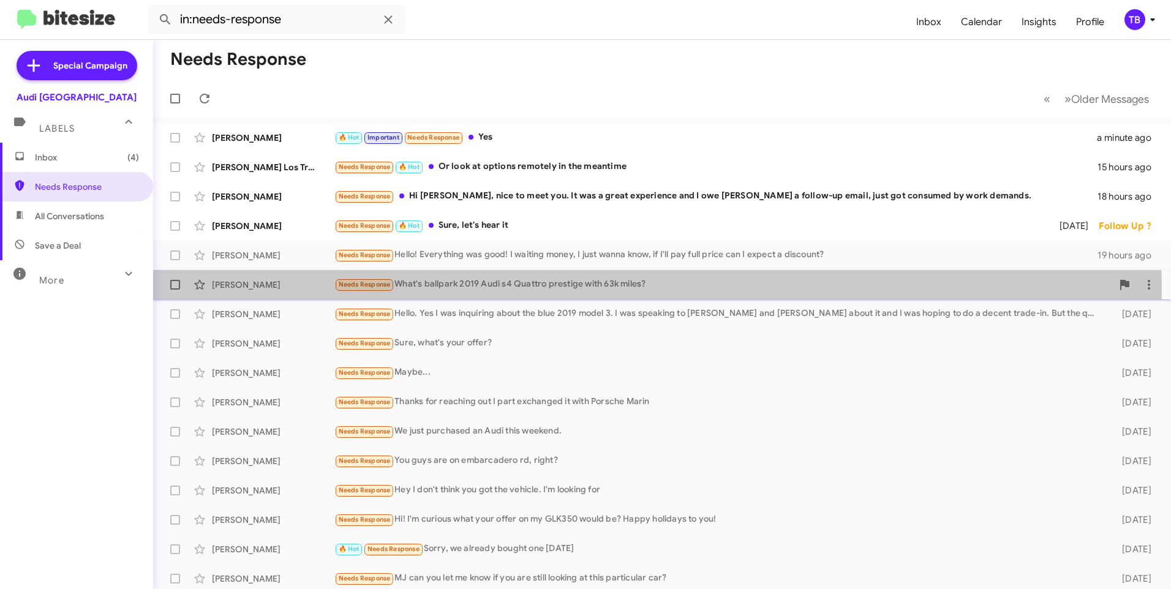
click at [519, 290] on div "Needs Response What's ballpark 2019 Audi s4 Quattro prestige with 63k miles?" at bounding box center [723, 284] width 778 height 14
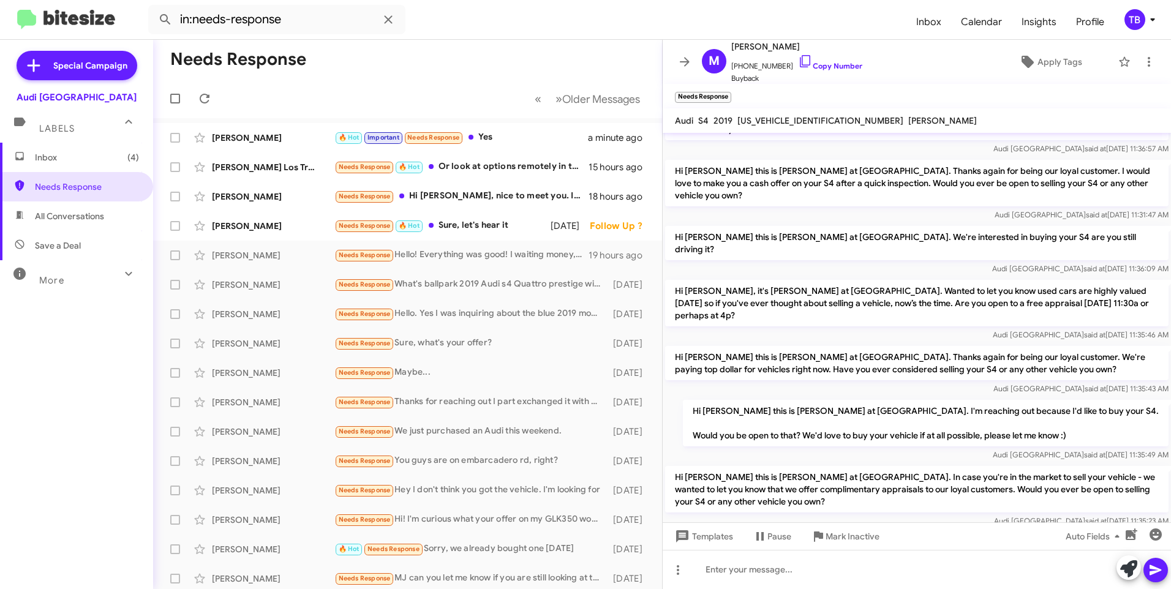
scroll to position [91, 0]
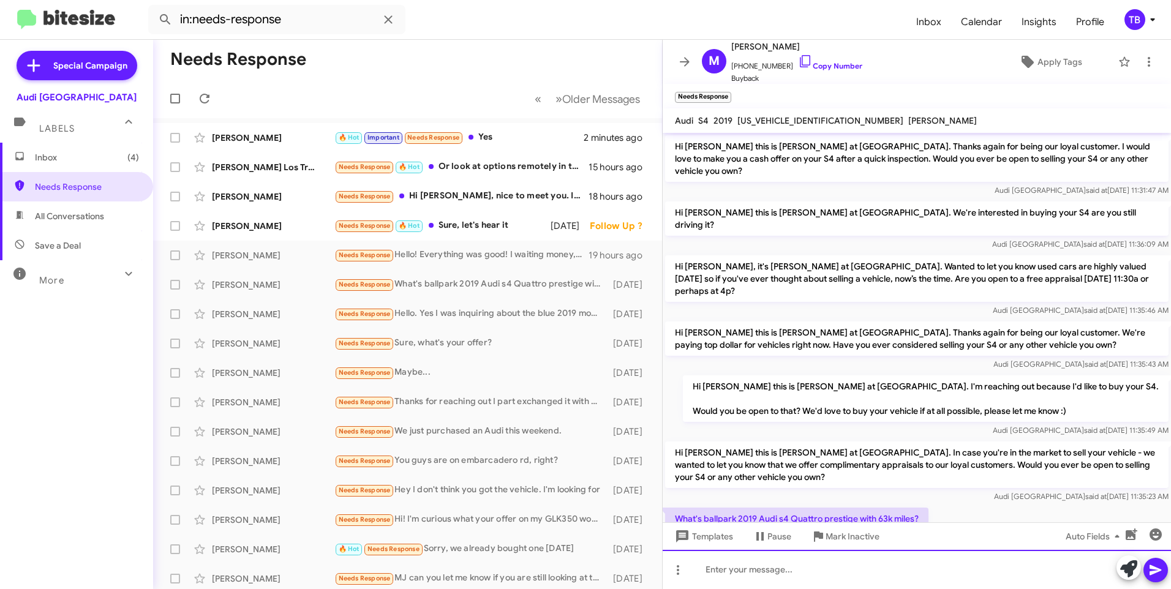
click at [854, 572] on div at bounding box center [916, 569] width 508 height 39
click at [1141, 62] on icon at bounding box center [1148, 61] width 15 height 15
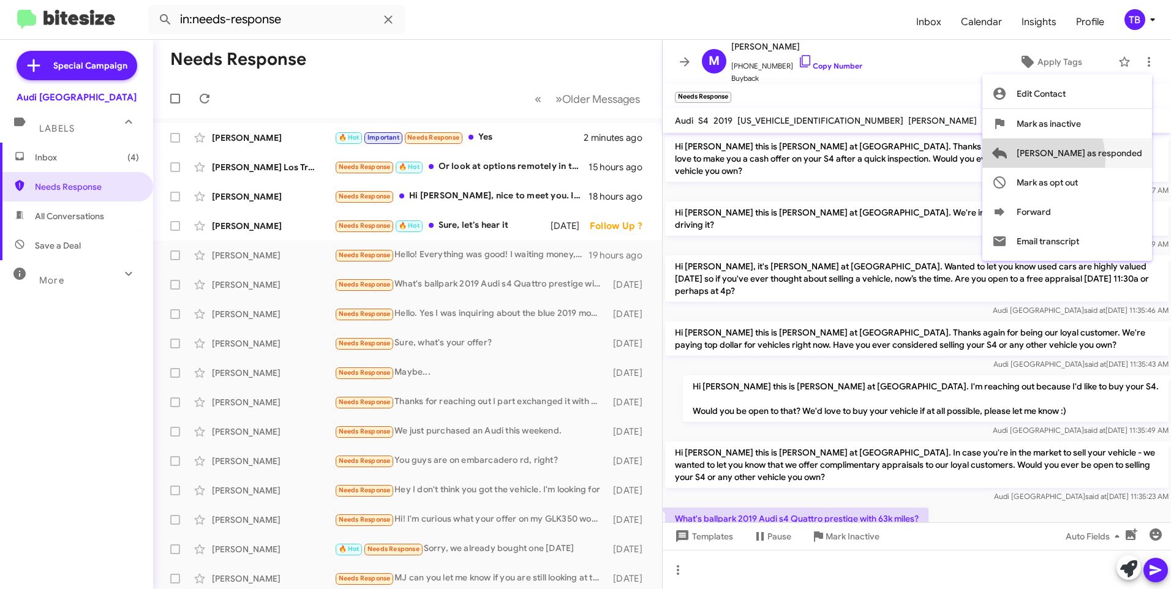
click at [1076, 160] on span "[PERSON_NAME] as responded" at bounding box center [1079, 152] width 126 height 29
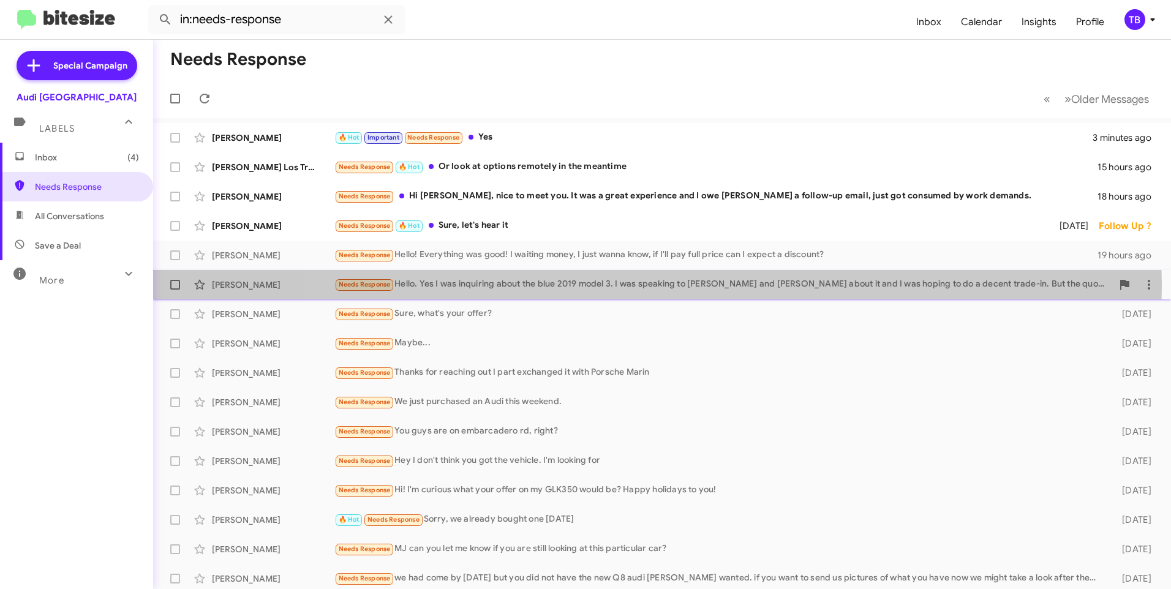
click at [654, 284] on div "Needs Response Hello. Yes I was inquiring about the blue 2019 model 3. I was sp…" at bounding box center [723, 284] width 778 height 14
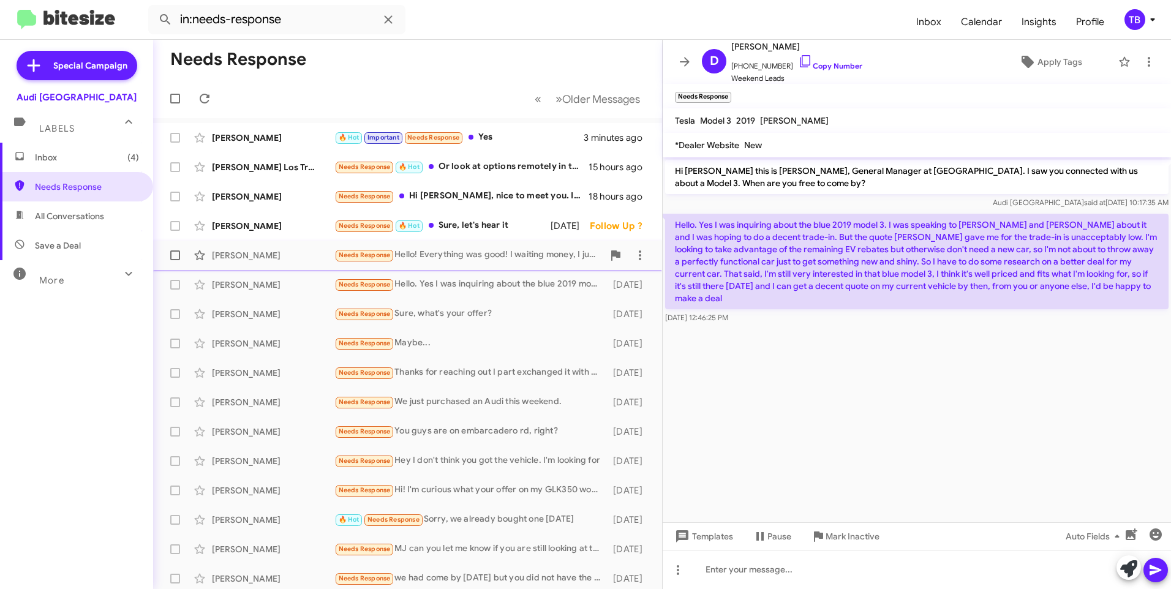
click at [498, 250] on div "Needs Response Hello! Everything was good! I waiting money, I just wanna know, …" at bounding box center [468, 255] width 269 height 14
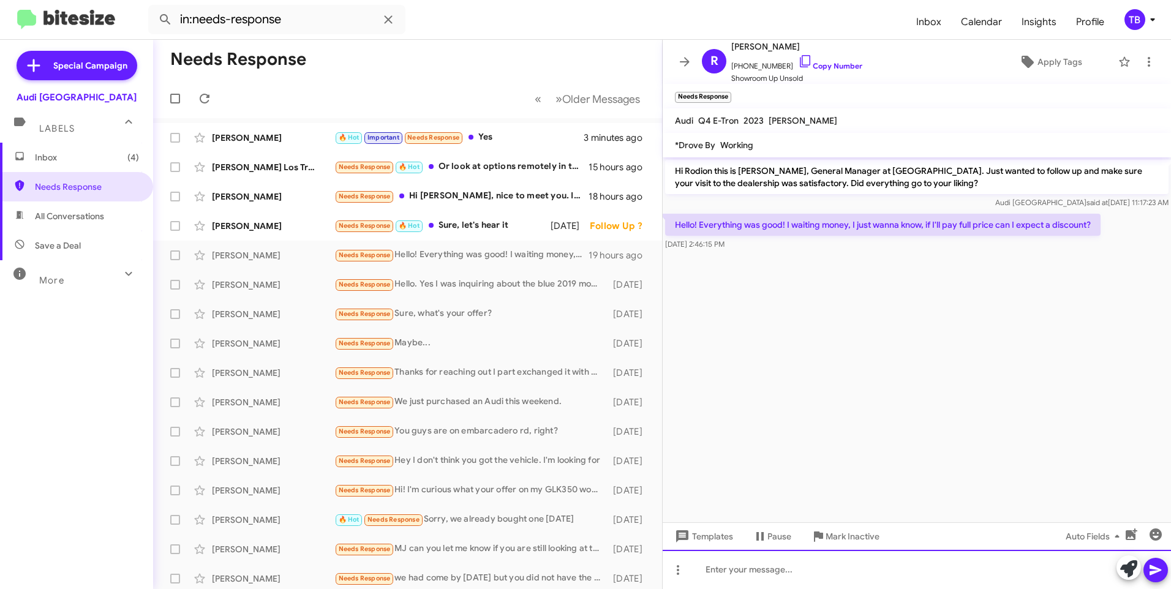
click at [735, 569] on div at bounding box center [916, 569] width 508 height 39
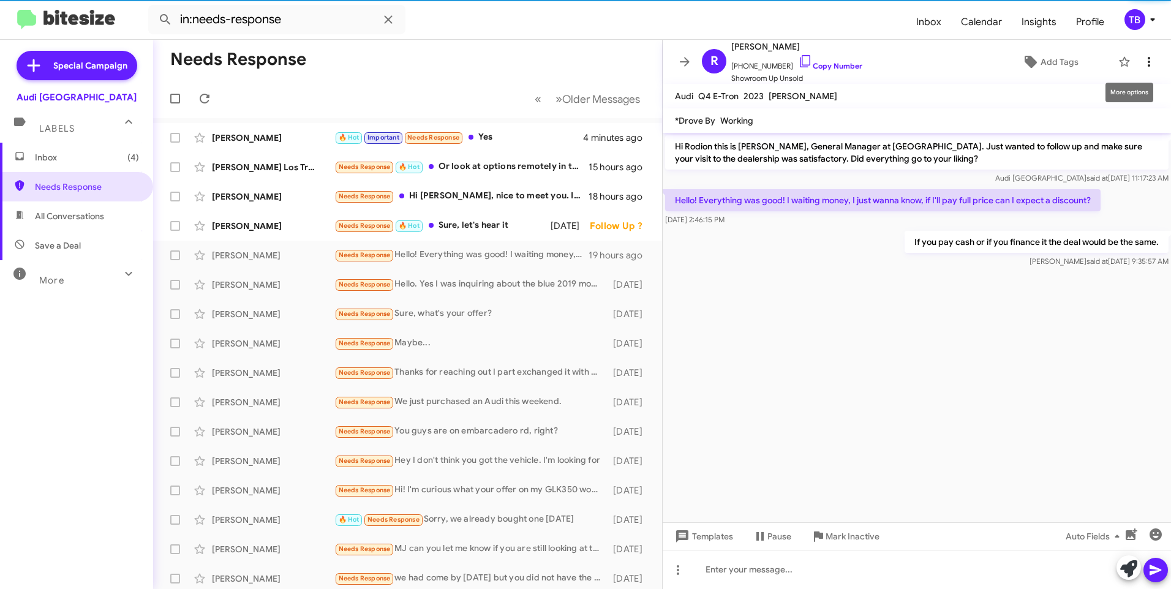
click at [1141, 64] on icon at bounding box center [1148, 61] width 15 height 15
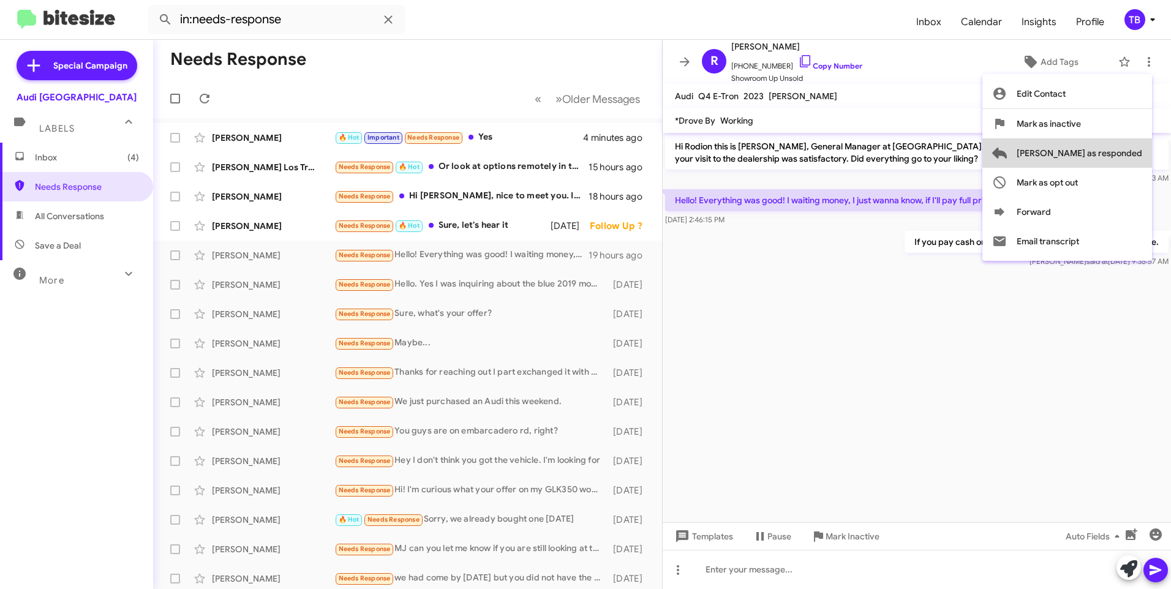
click at [1117, 152] on span "[PERSON_NAME] as responded" at bounding box center [1079, 152] width 126 height 29
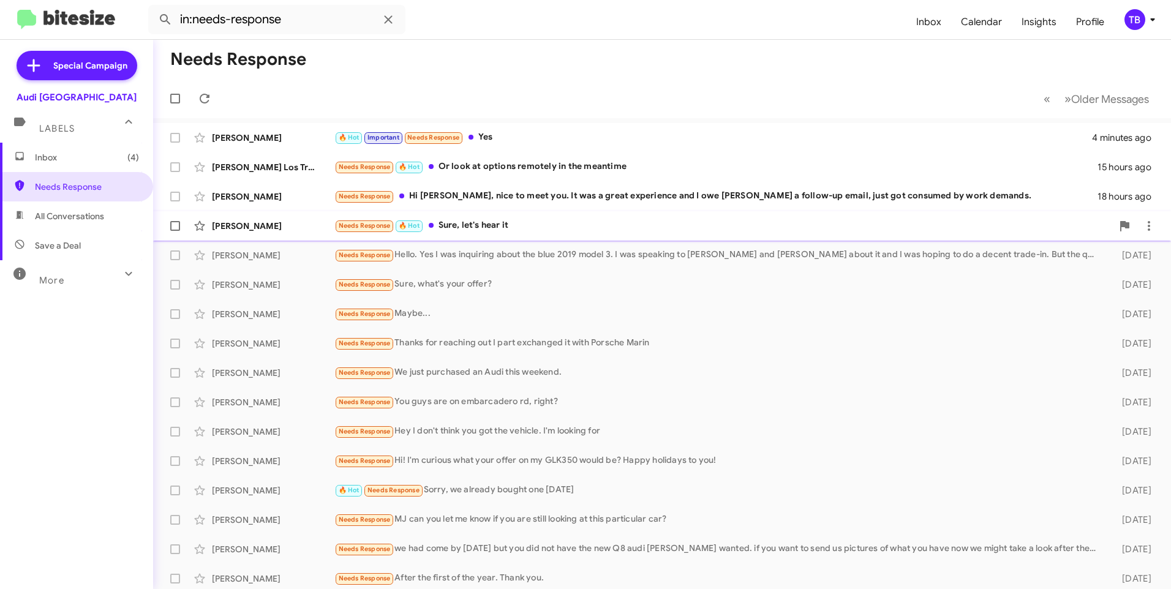
click at [566, 236] on div "[PERSON_NAME] Needs Response 🔥 Hot Sure, let's hear it [DATE] Follow Up ?" at bounding box center [662, 226] width 998 height 24
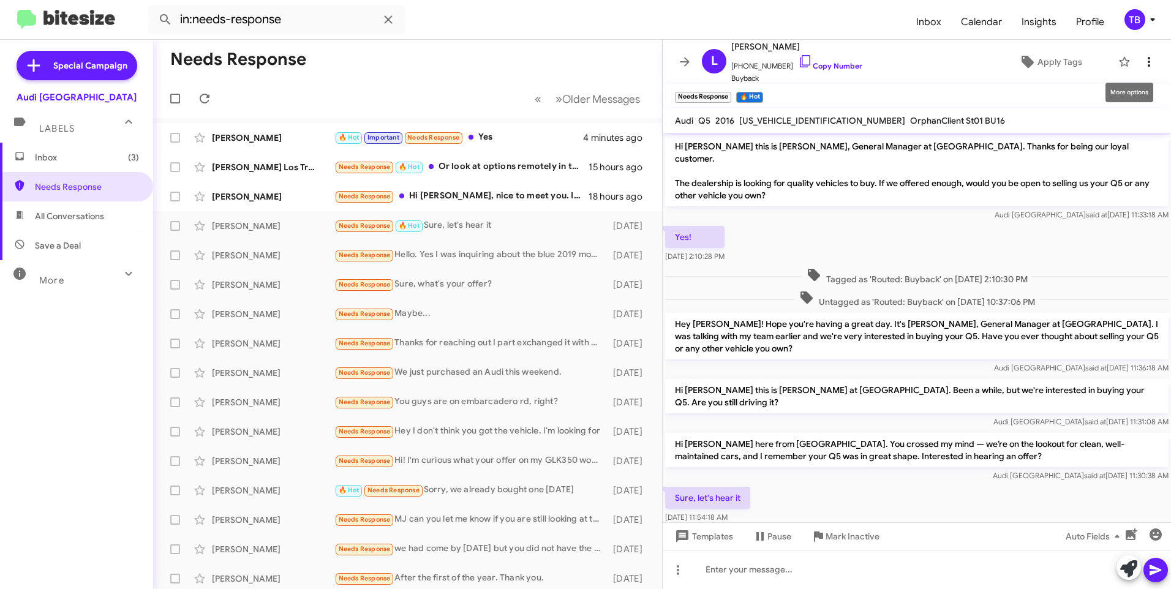
click at [1143, 67] on icon at bounding box center [1148, 61] width 15 height 15
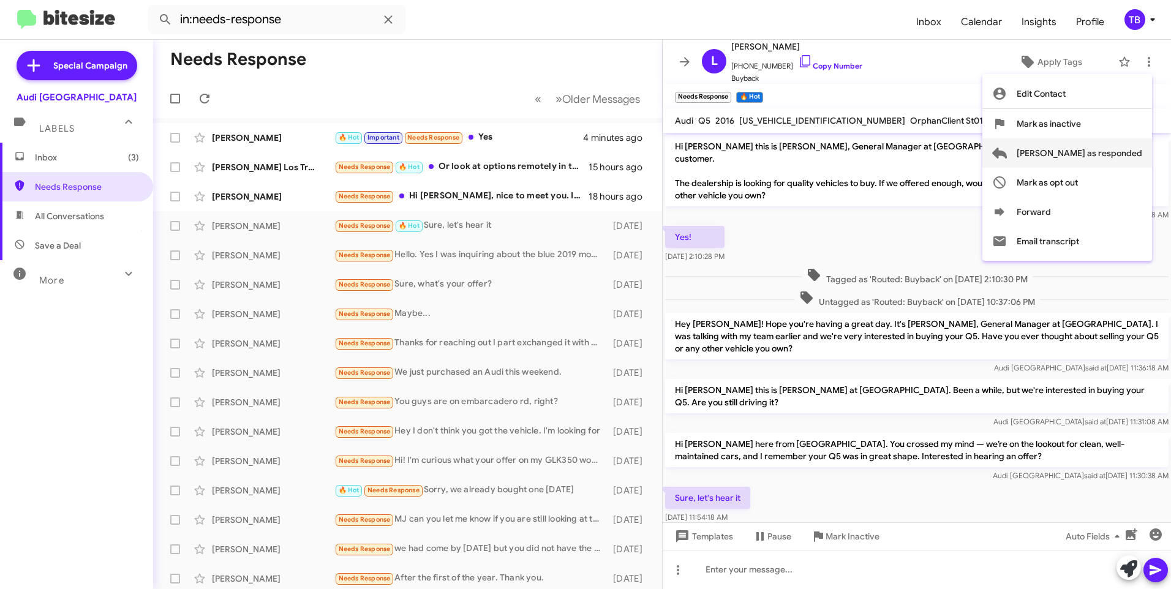
click at [1095, 147] on span "[PERSON_NAME] as responded" at bounding box center [1079, 152] width 126 height 29
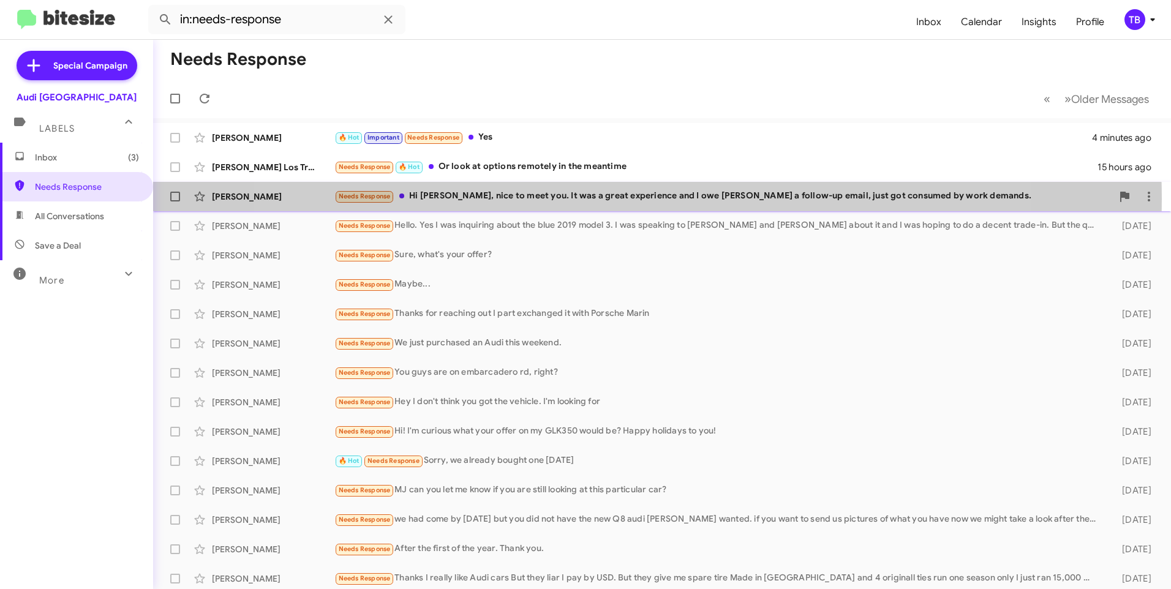
click at [629, 198] on div "Needs Response Hi MJ, nice to meet you. It was a great experience and I owe [PE…" at bounding box center [723, 196] width 778 height 14
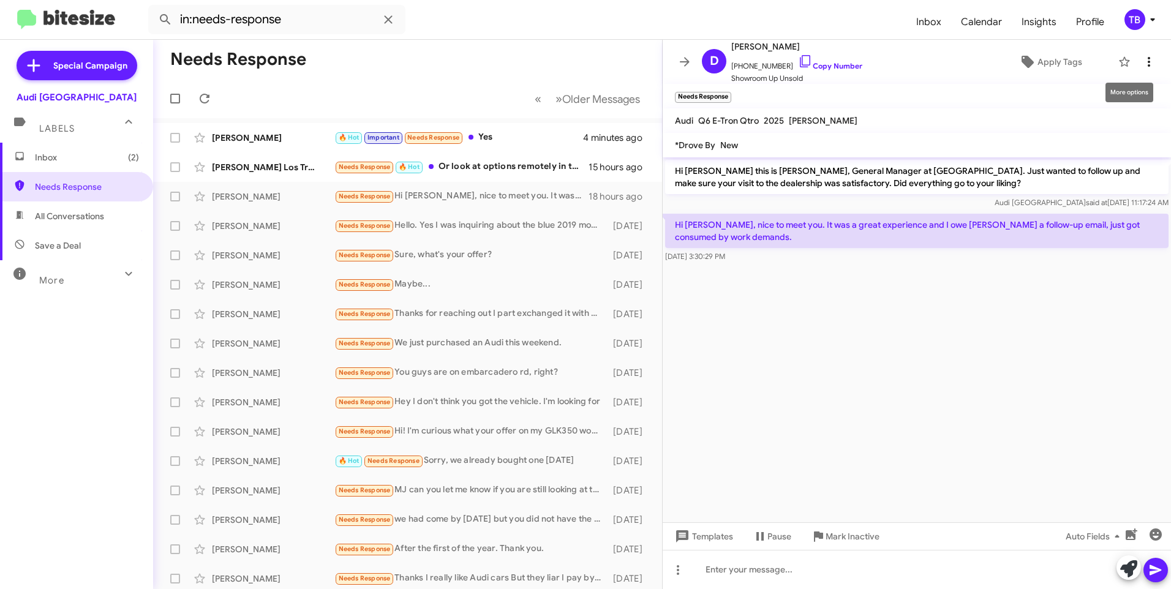
click at [1147, 59] on icon at bounding box center [1148, 62] width 2 height 10
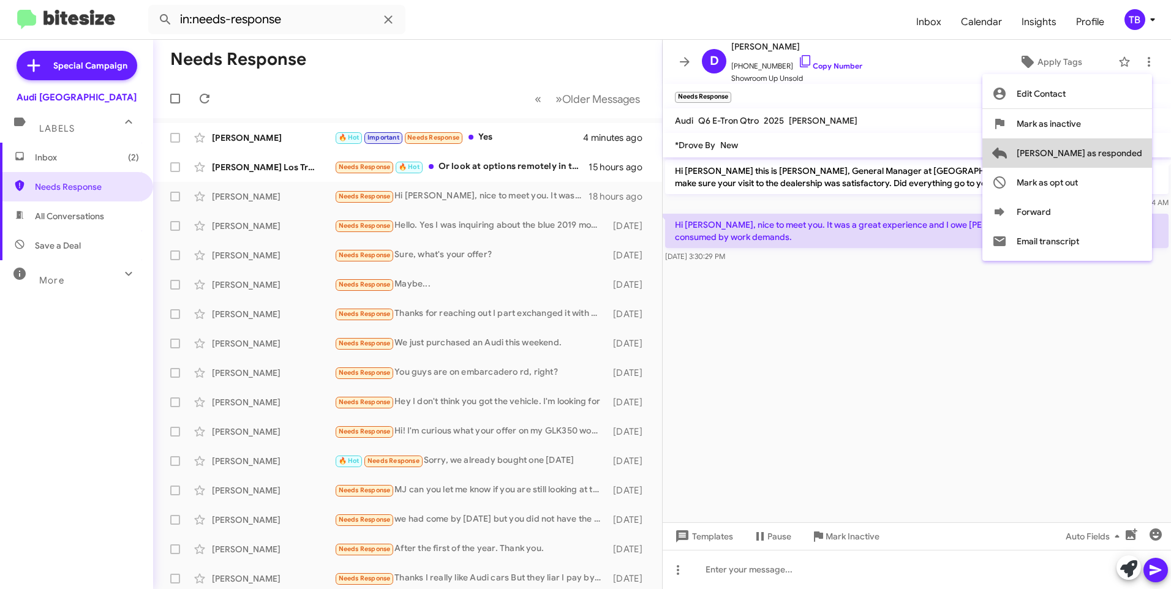
click at [1120, 151] on span "[PERSON_NAME] as responded" at bounding box center [1079, 152] width 126 height 29
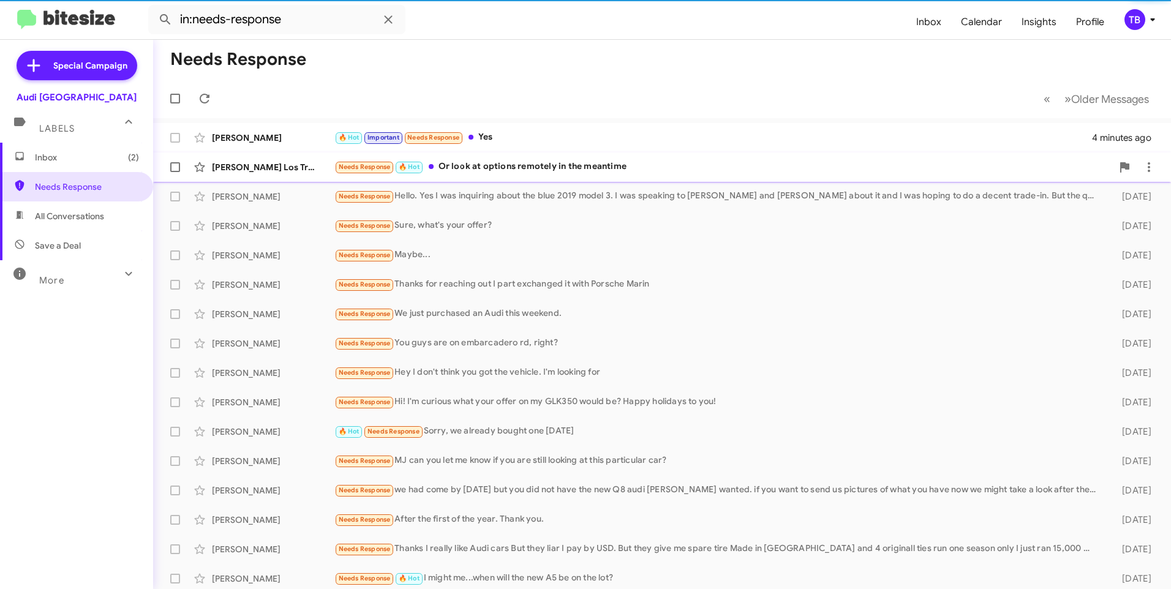
click at [509, 176] on div "[PERSON_NAME] Los Trrenas Needs Response 🔥 Hot Or look at options remotely in t…" at bounding box center [662, 167] width 998 height 24
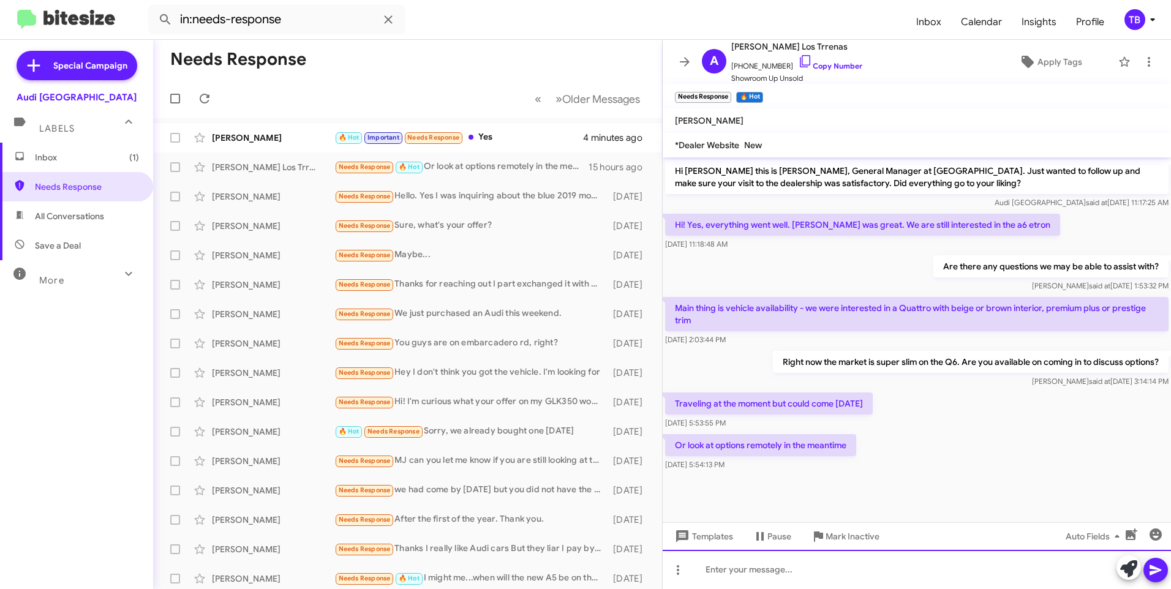
click at [768, 579] on div at bounding box center [916, 569] width 508 height 39
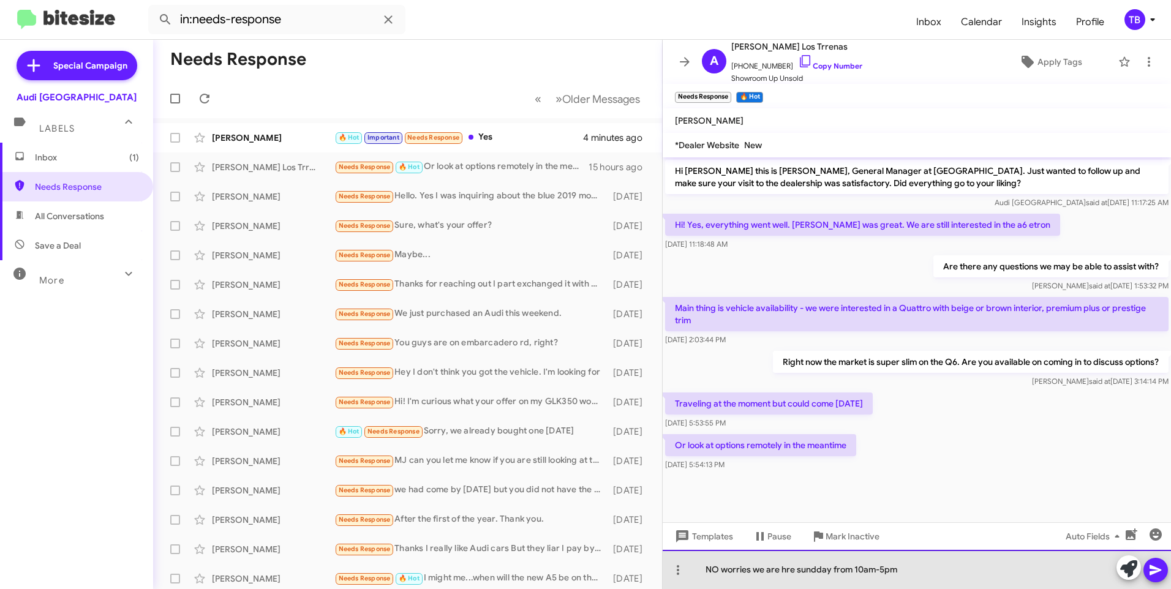
click at [716, 571] on div "NO worries we are hre sundday from 10am-5pm" at bounding box center [916, 569] width 508 height 39
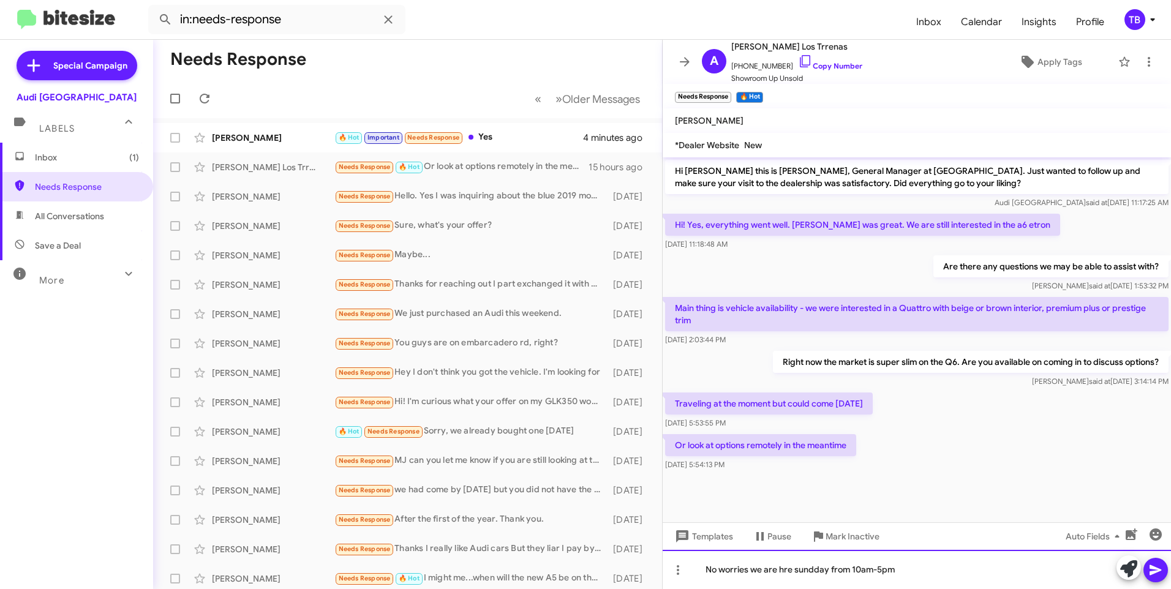
click at [784, 572] on div "No worries we are hre sundday from 10am-5pm" at bounding box center [916, 569] width 508 height 39
click at [818, 571] on div "No worries we are here sundday from 10am-5pm" at bounding box center [916, 569] width 508 height 39
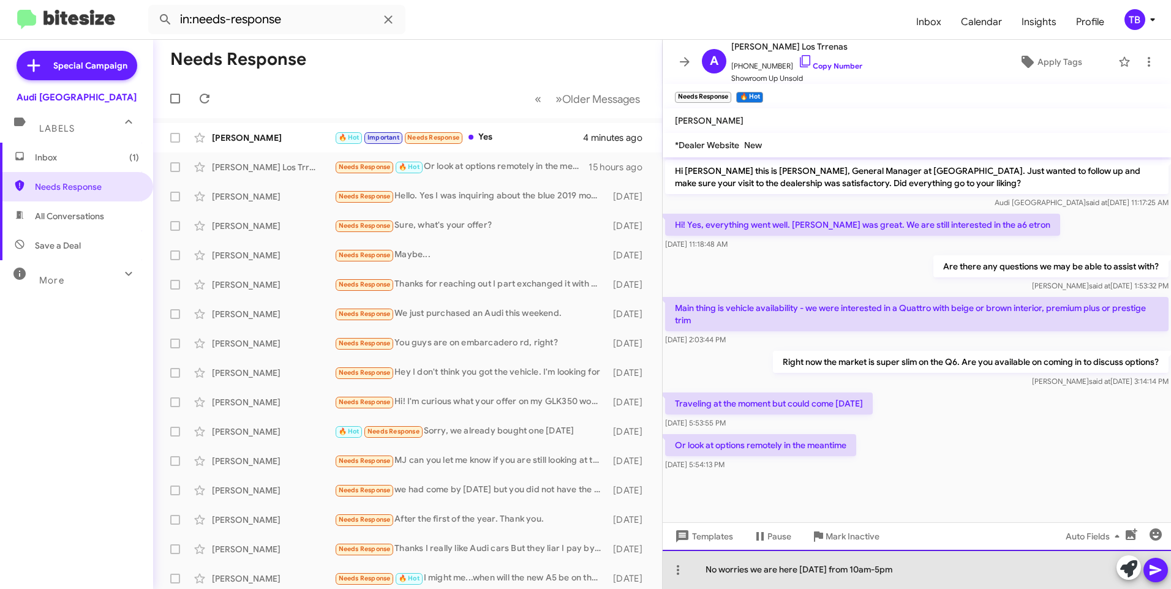
click at [910, 569] on div "No worries we are here [DATE] from 10am-5pm" at bounding box center [916, 569] width 508 height 39
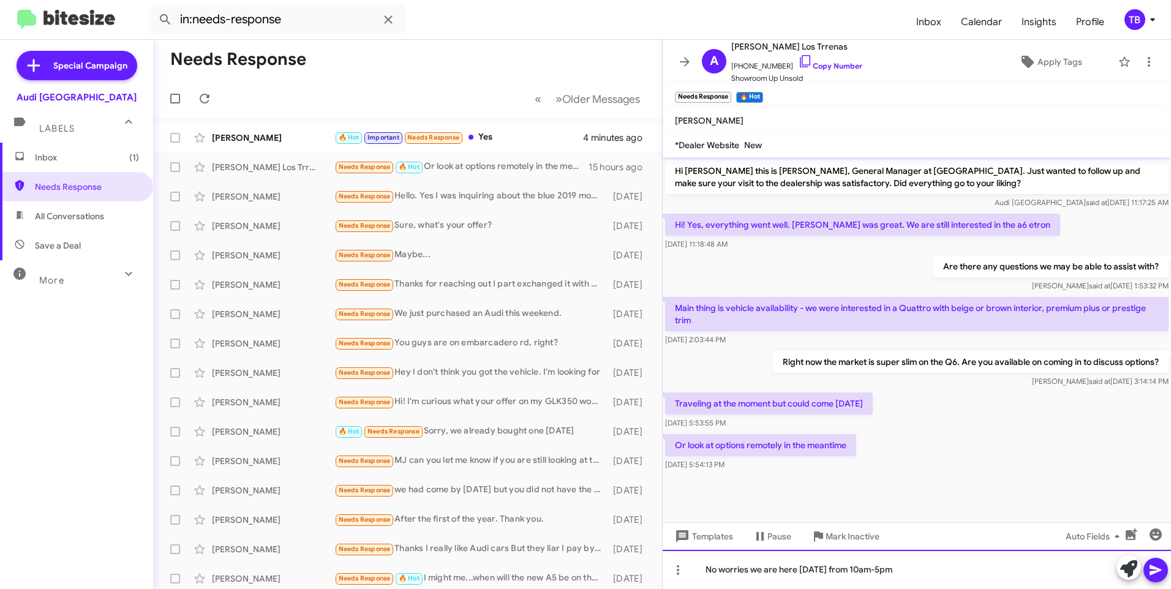
click at [893, 576] on div "No worries we are here [DATE] from 10am-5pm" at bounding box center [916, 569] width 508 height 39
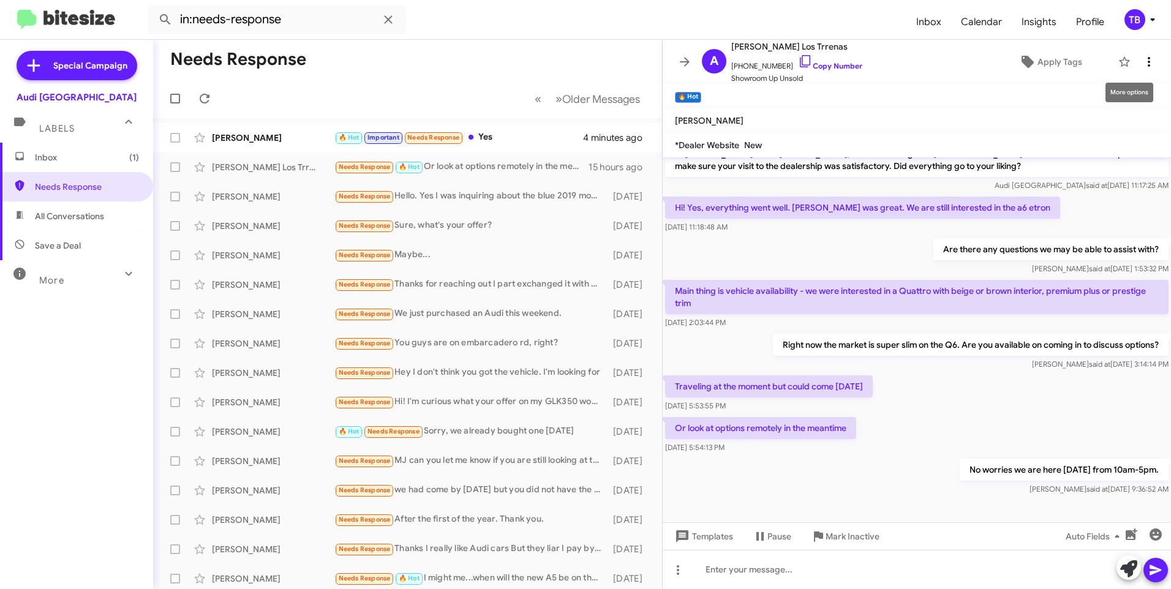
click at [1147, 66] on icon at bounding box center [1148, 62] width 2 height 10
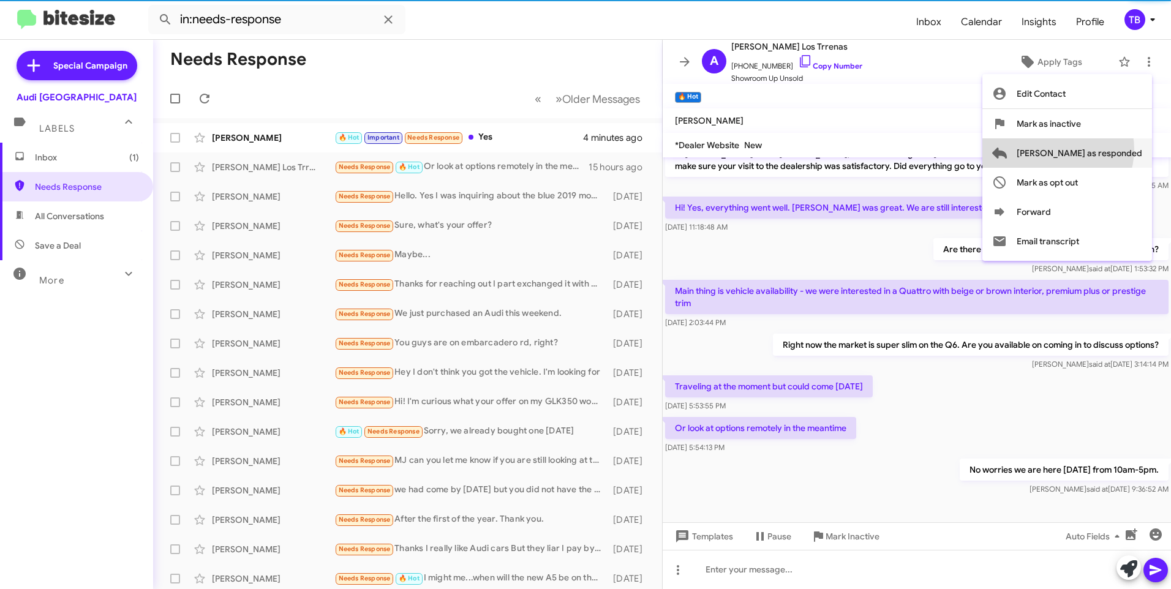
click at [1106, 149] on span "[PERSON_NAME] as responded" at bounding box center [1079, 152] width 126 height 29
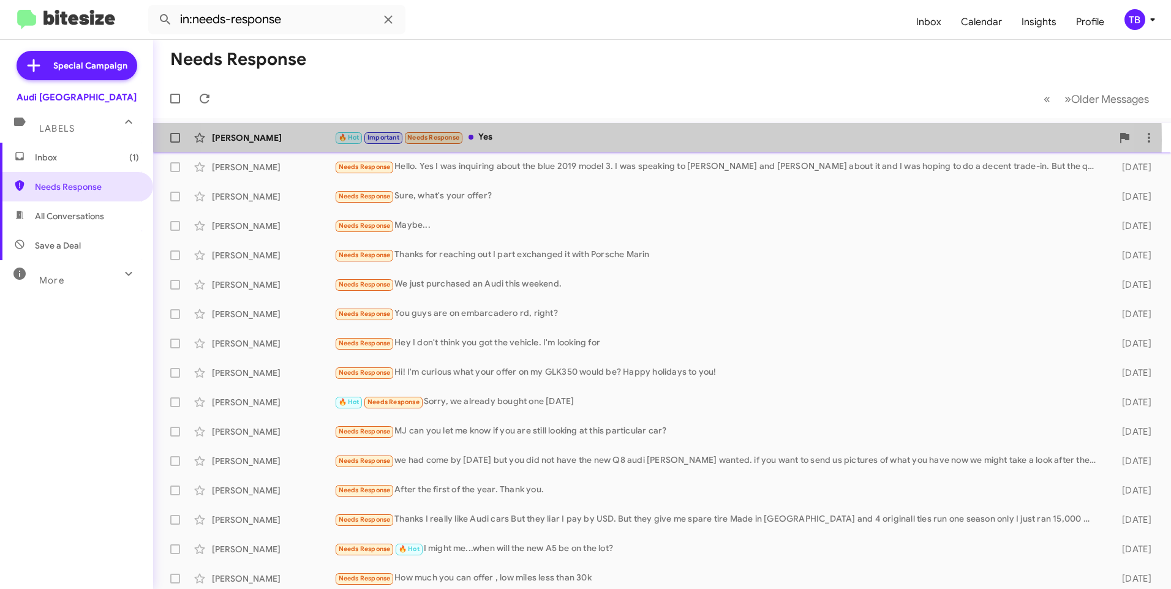
click at [603, 140] on div "🔥 Hot Important Needs Response Yes" at bounding box center [723, 137] width 778 height 14
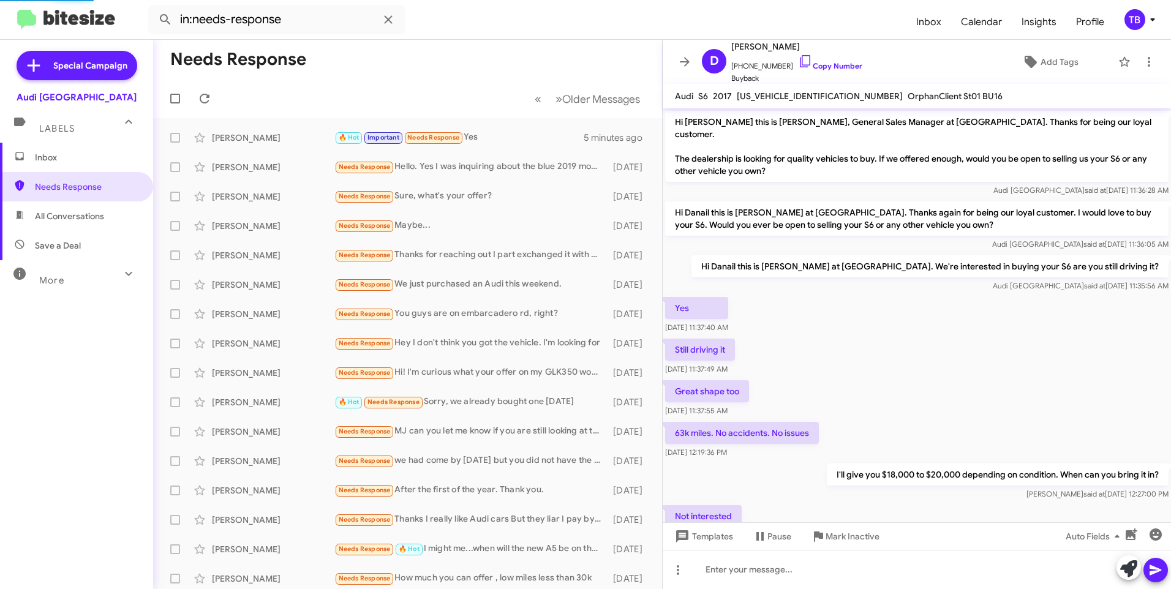
scroll to position [452, 0]
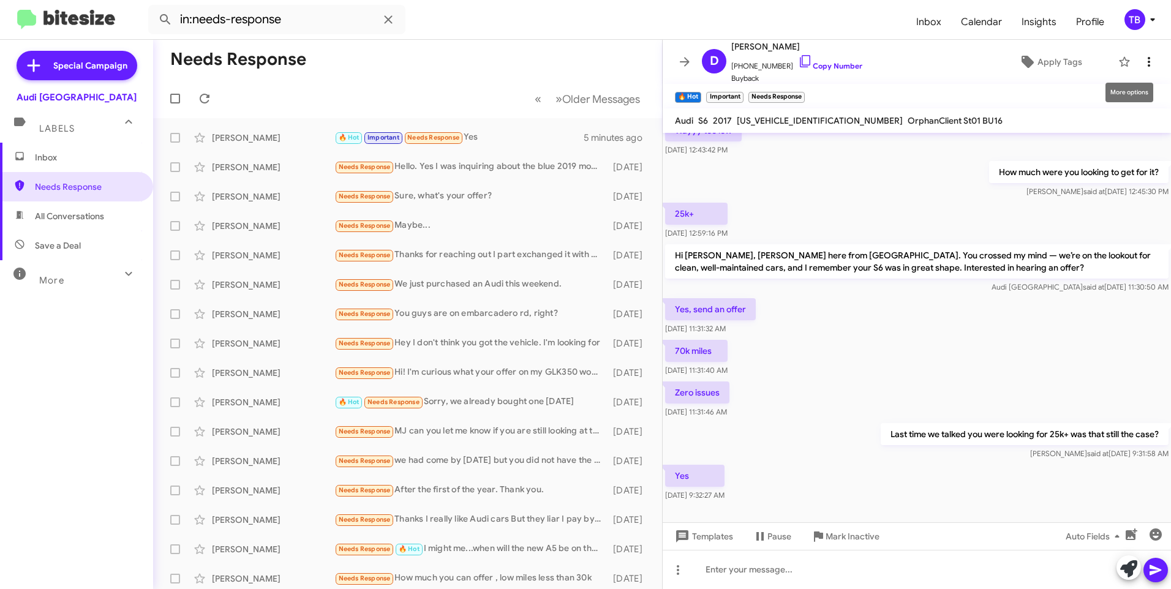
click at [1141, 59] on icon at bounding box center [1148, 61] width 15 height 15
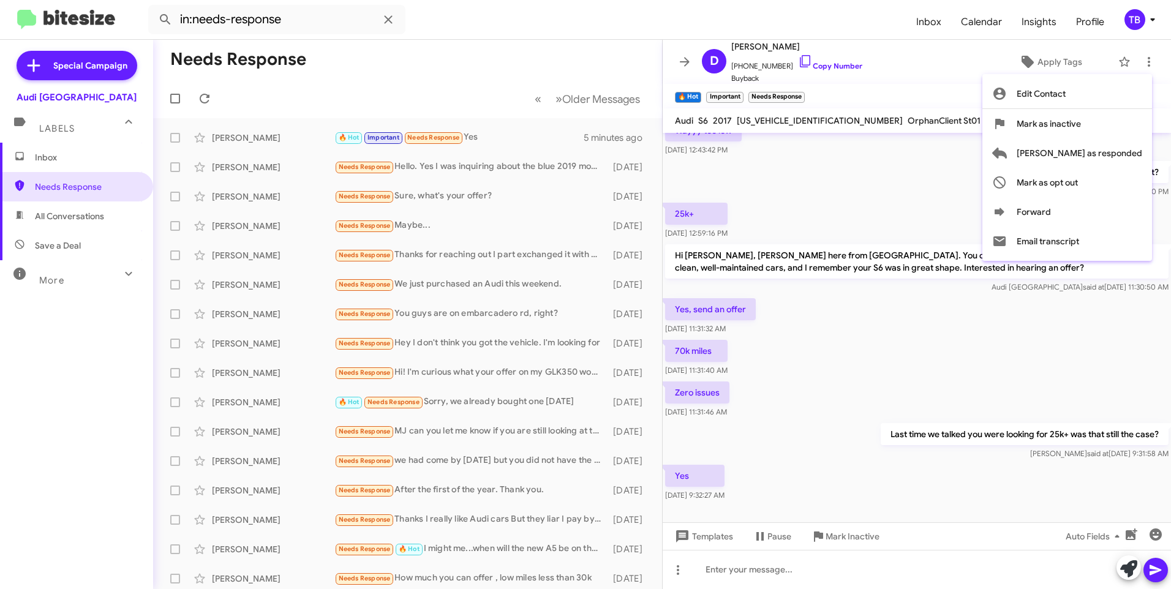
click at [887, 324] on div at bounding box center [585, 294] width 1171 height 589
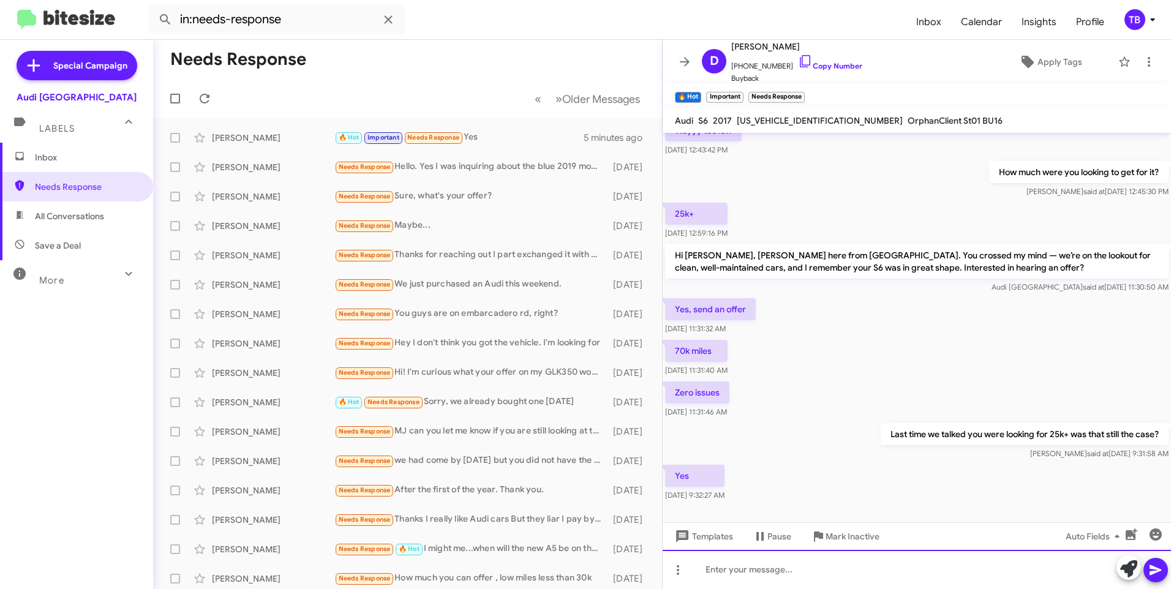
click at [773, 570] on div at bounding box center [916, 569] width 508 height 39
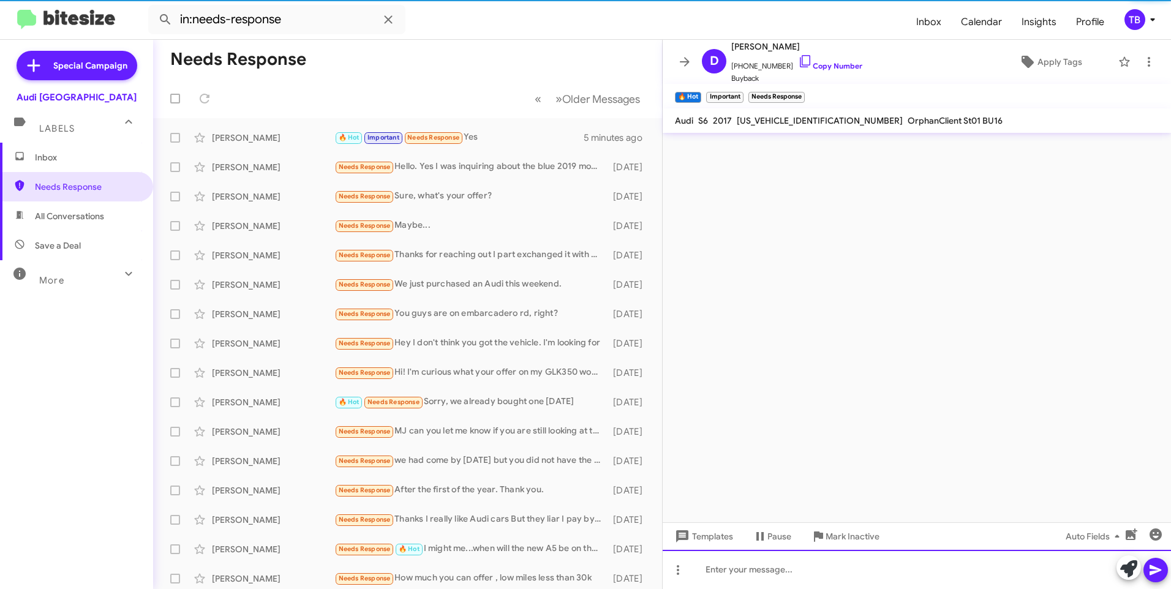
scroll to position [0, 0]
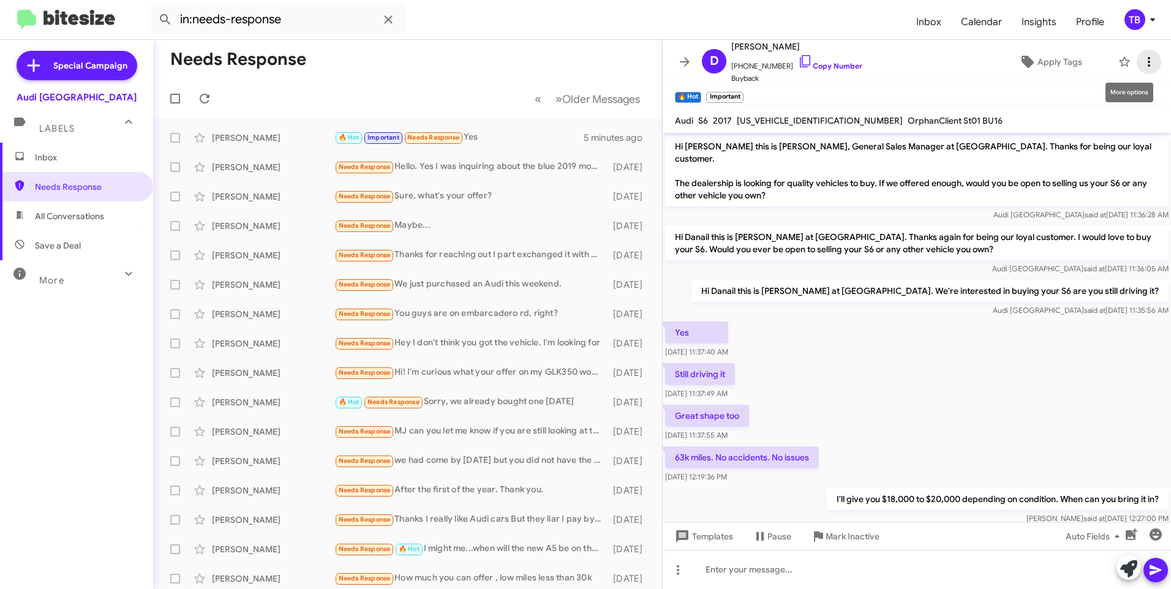
click at [1141, 66] on icon at bounding box center [1148, 61] width 15 height 15
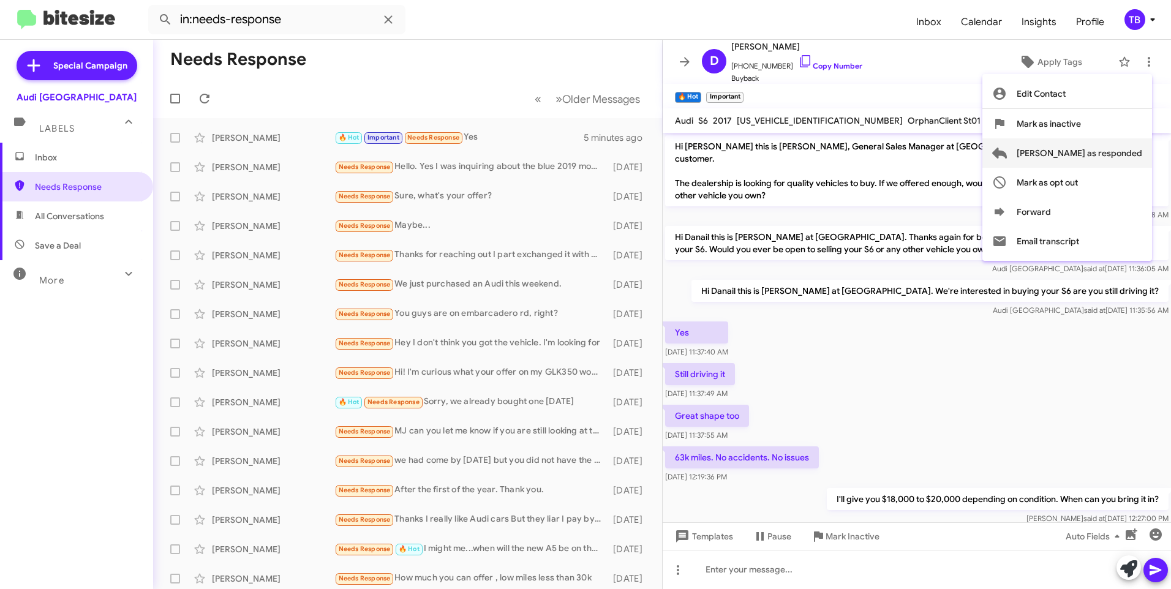
click at [1139, 151] on span "[PERSON_NAME] as responded" at bounding box center [1079, 152] width 126 height 29
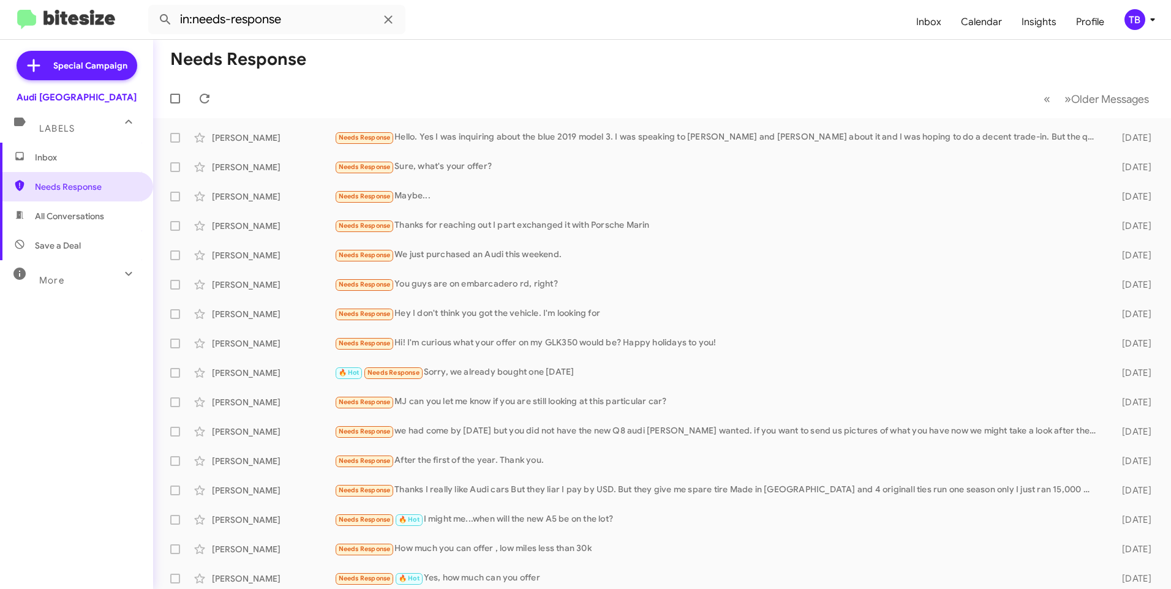
click at [331, 89] on mat-toolbar-row "« Previous » Next Older Messages" at bounding box center [662, 98] width 1018 height 39
click at [476, 132] on div "Needs Response Hello. Yes I was inquiring about the blue 2019 model 3. I was sp…" at bounding box center [723, 137] width 778 height 14
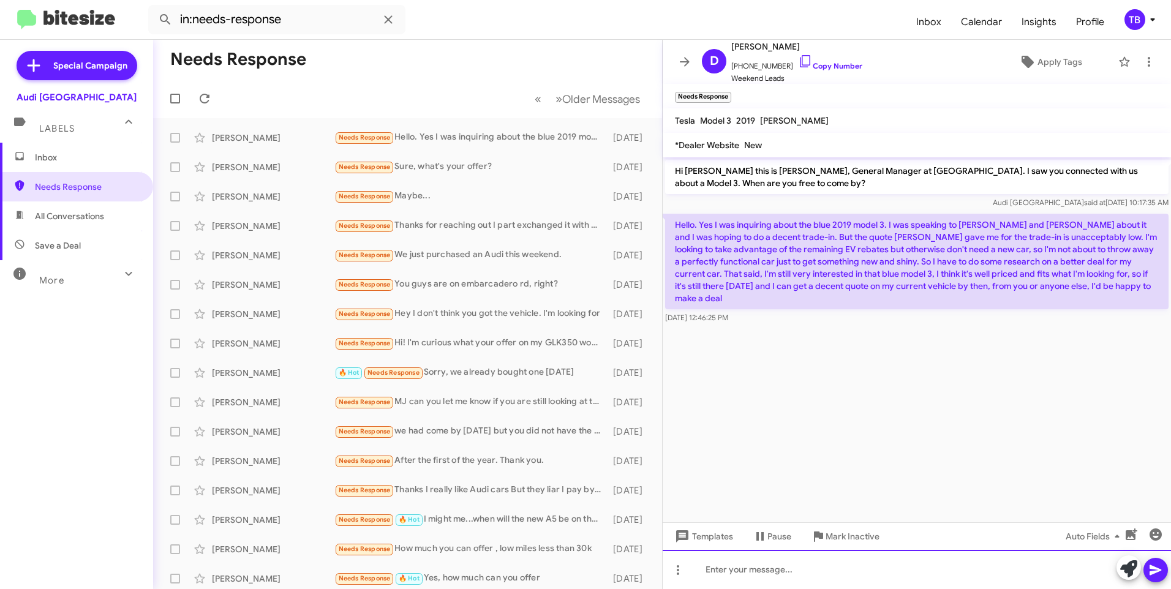
click at [804, 574] on div at bounding box center [916, 569] width 508 height 39
click at [684, 67] on icon at bounding box center [684, 61] width 15 height 15
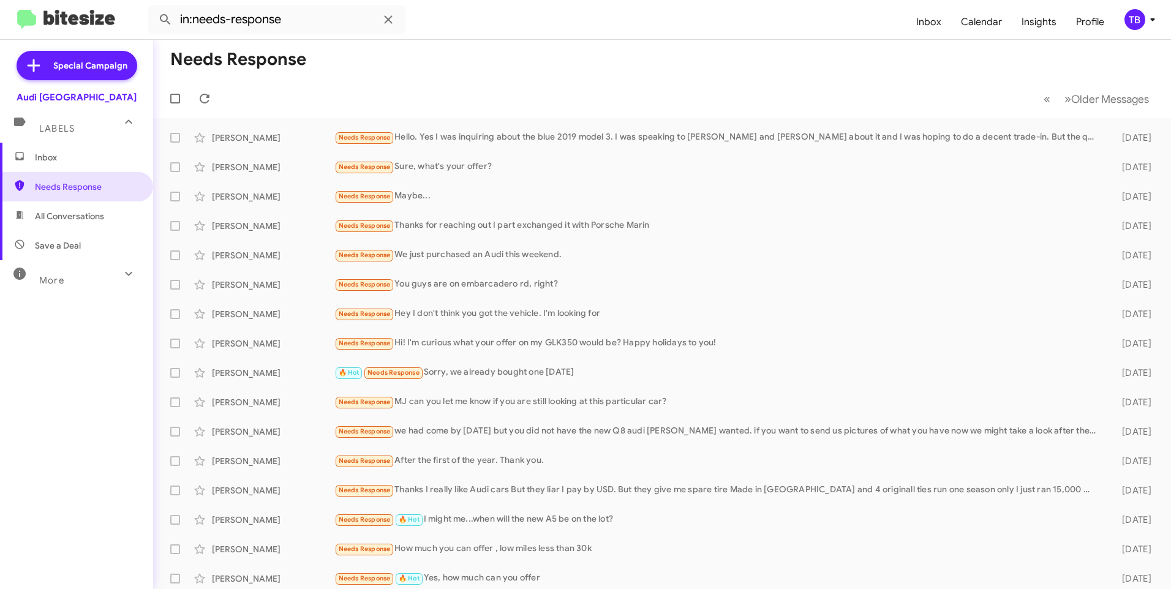
click at [70, 155] on span "Inbox" at bounding box center [87, 157] width 104 height 12
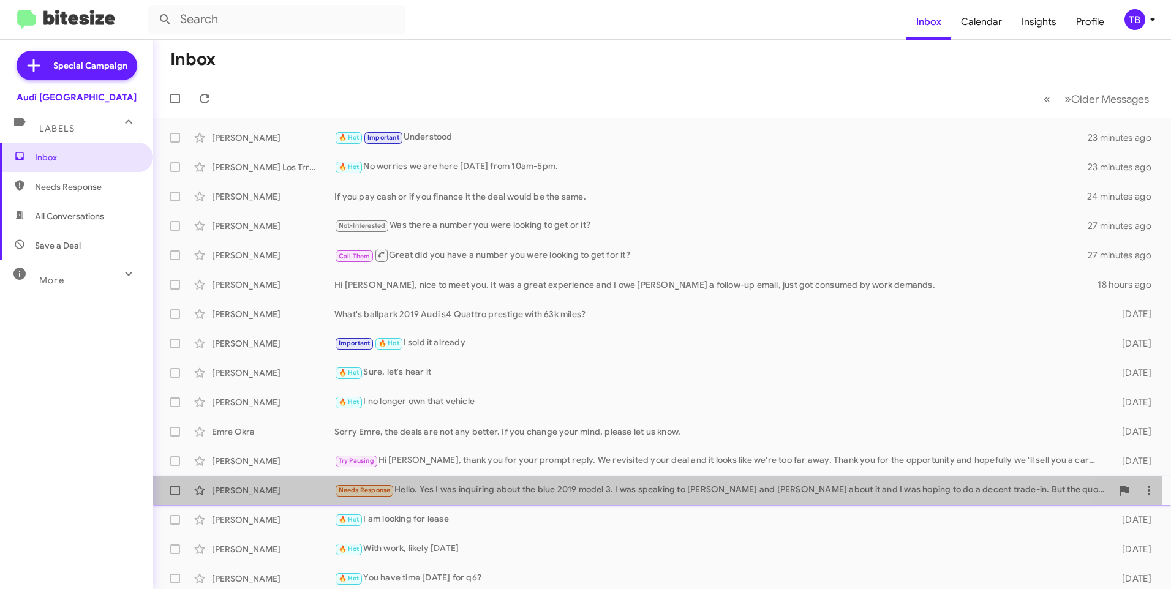
click at [583, 482] on div "Dan De Alba Needs Response Hello. Yes I was inquiring about the blue 2019 model…" at bounding box center [662, 490] width 998 height 24
